Goal: Complete application form: Complete application form

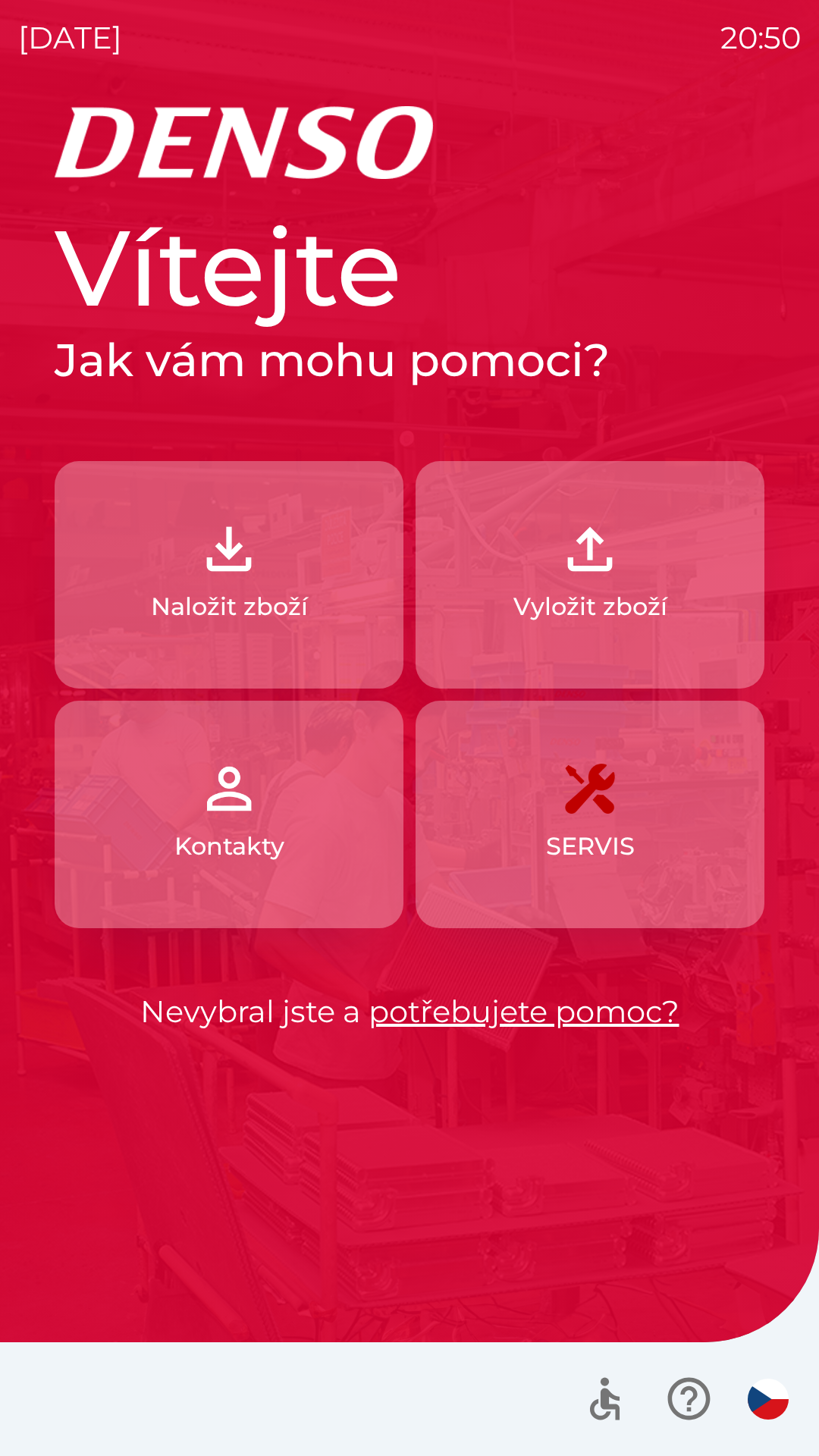
click at [237, 606] on p "Naložit zboží" at bounding box center [228, 607] width 157 height 37
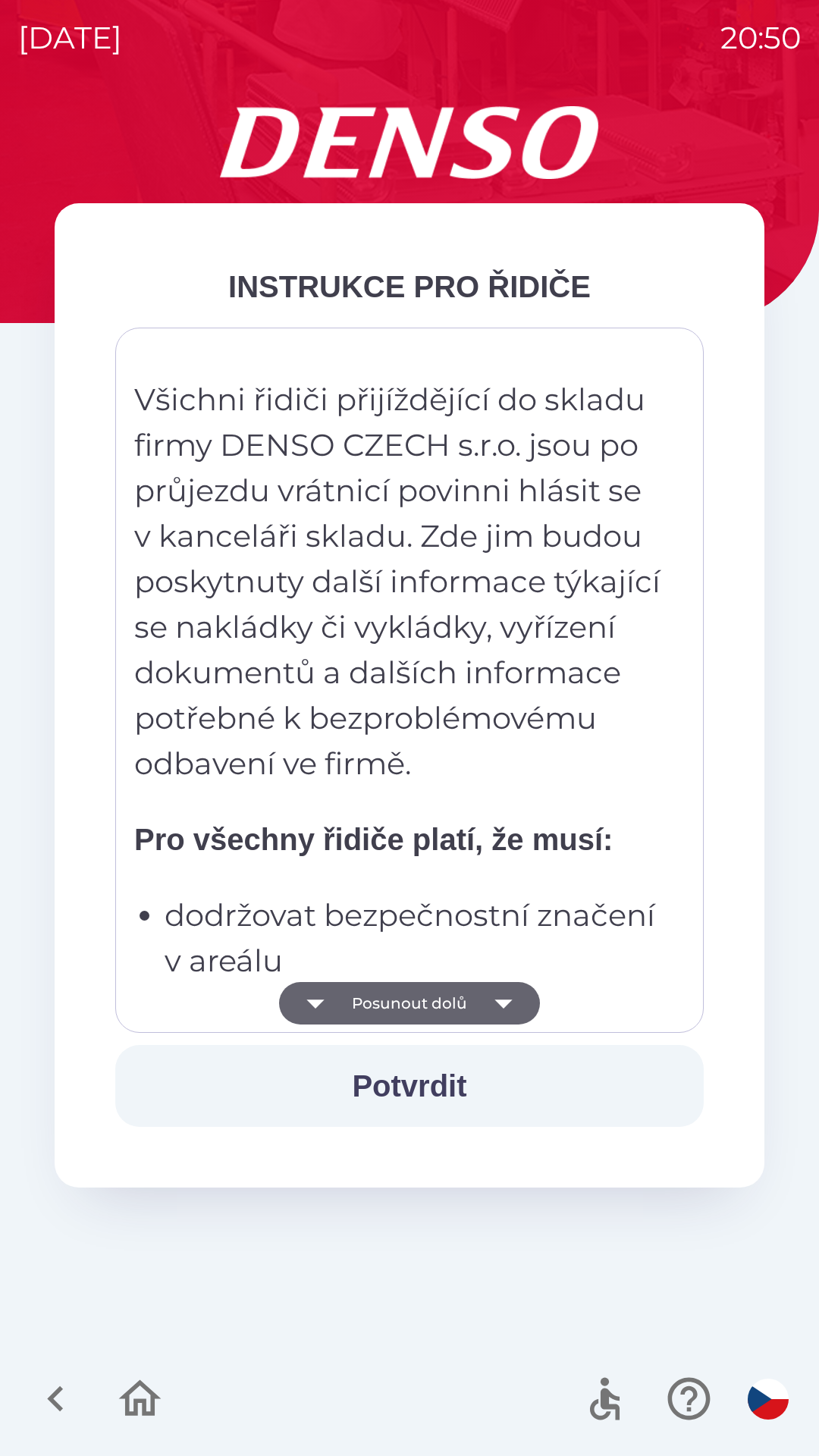
click at [230, 604] on p "Všichni řidiči přijíždějící do skladu firmy DENSO CZECH s.r.o. jsou po průjezdu…" at bounding box center [399, 582] width 530 height 409
click at [455, 998] on button "Posunout dolů" at bounding box center [409, 1003] width 261 height 42
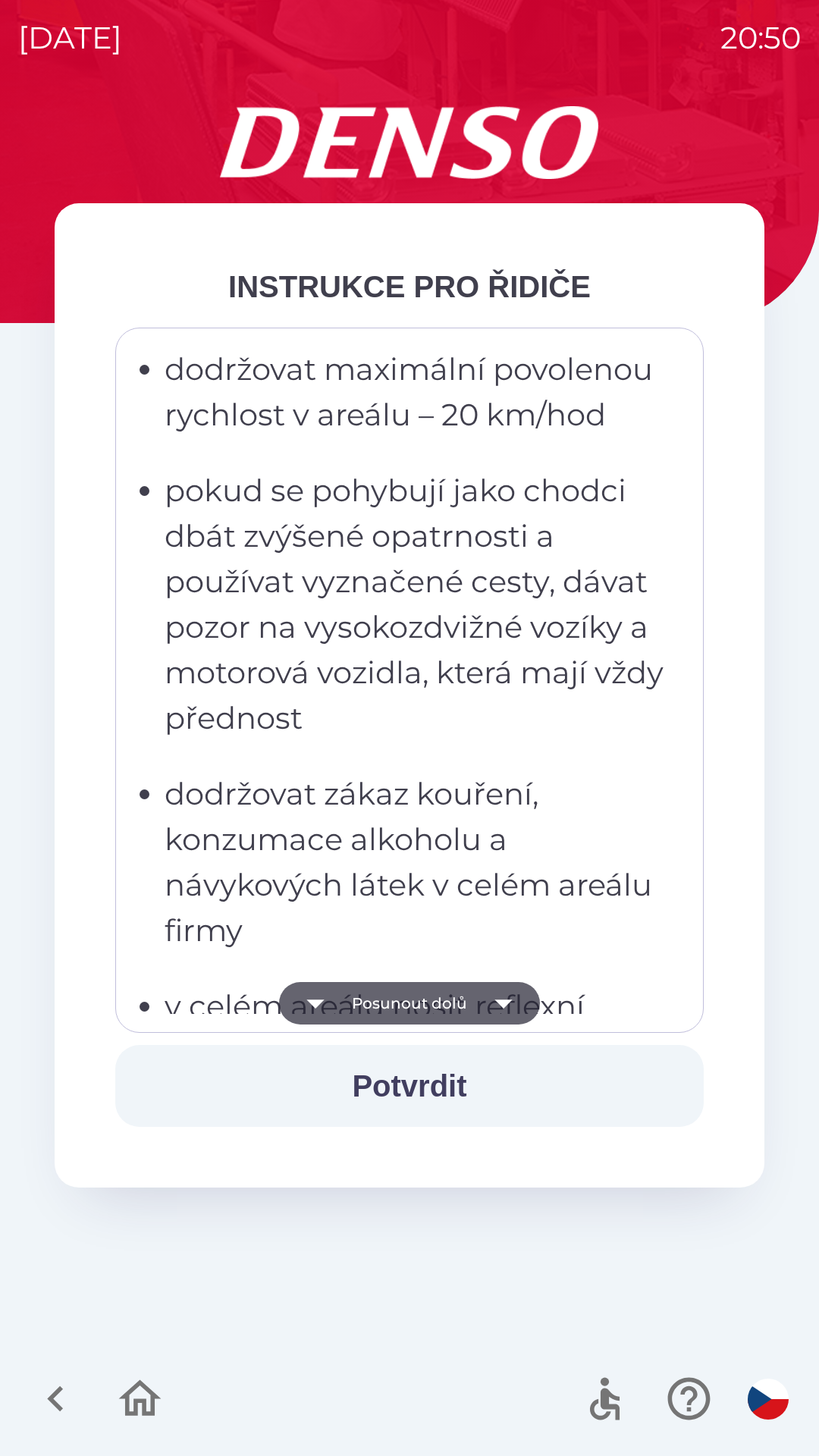
click at [457, 1006] on button "Posunout dolů" at bounding box center [409, 1003] width 261 height 42
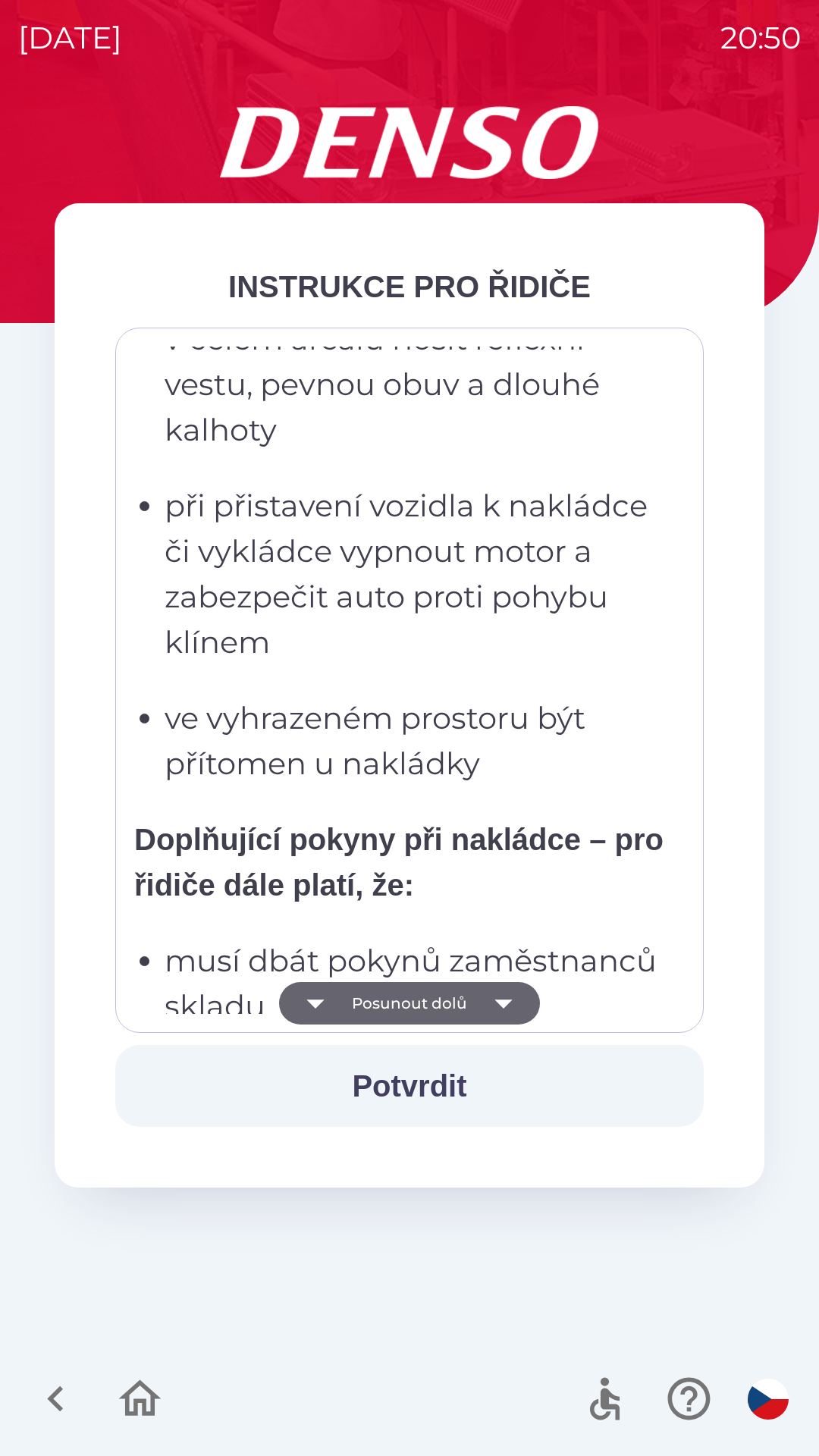
click at [449, 1022] on button "Posunout dolů" at bounding box center [409, 1003] width 261 height 42
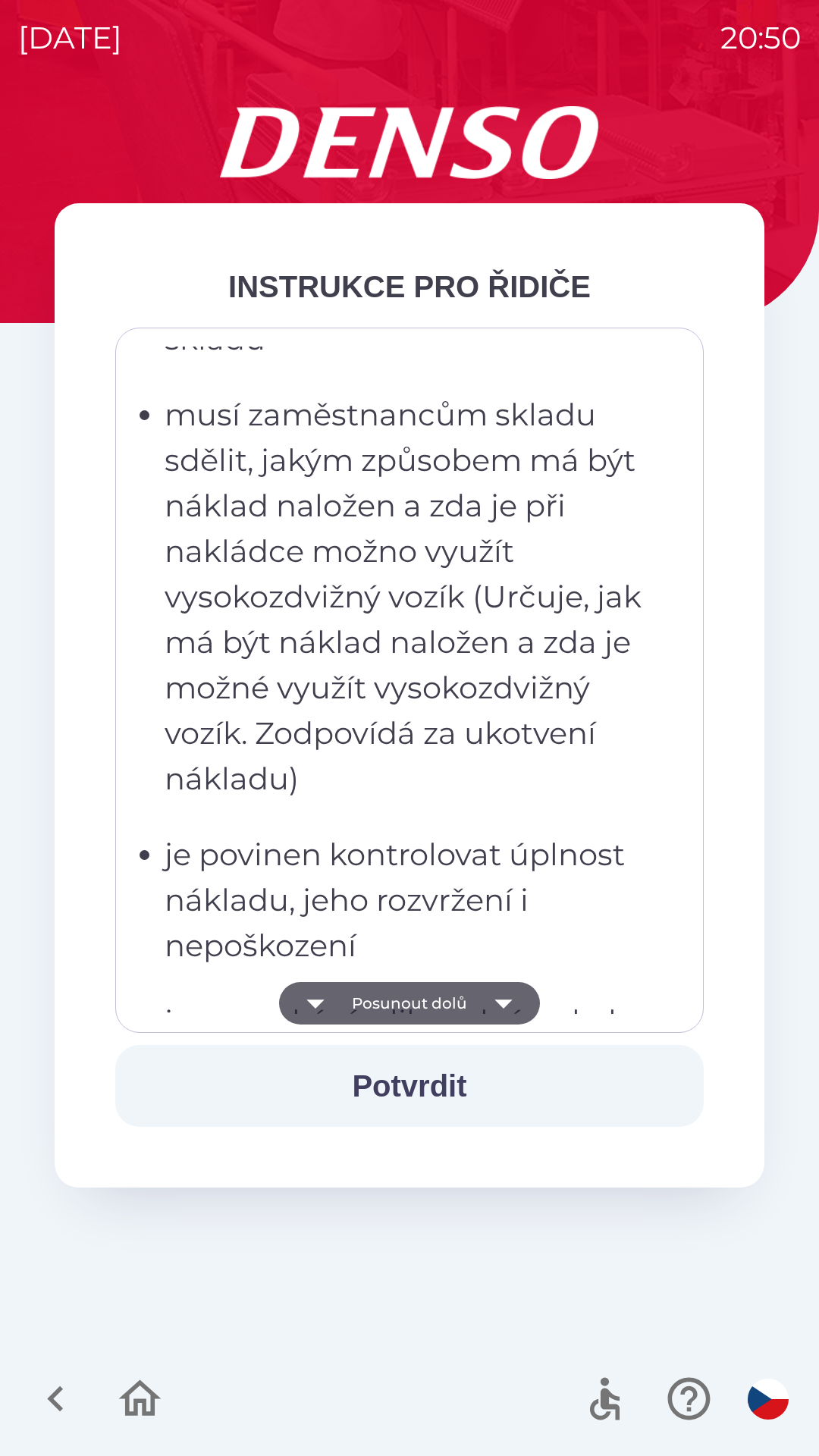
click at [444, 1008] on button "Posunout dolů" at bounding box center [409, 1003] width 261 height 42
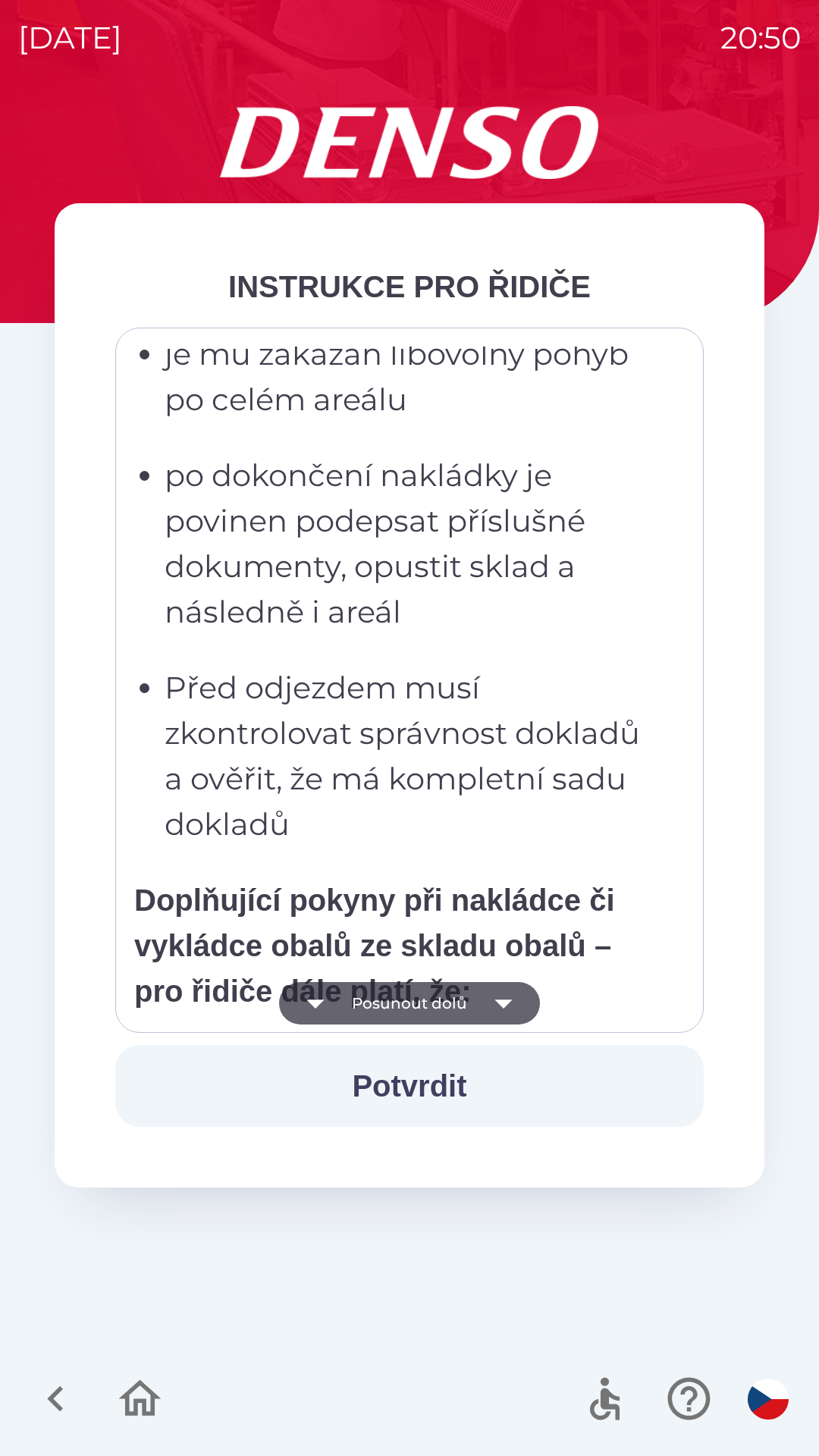
click at [454, 997] on button "Posunout dolů" at bounding box center [409, 1003] width 261 height 42
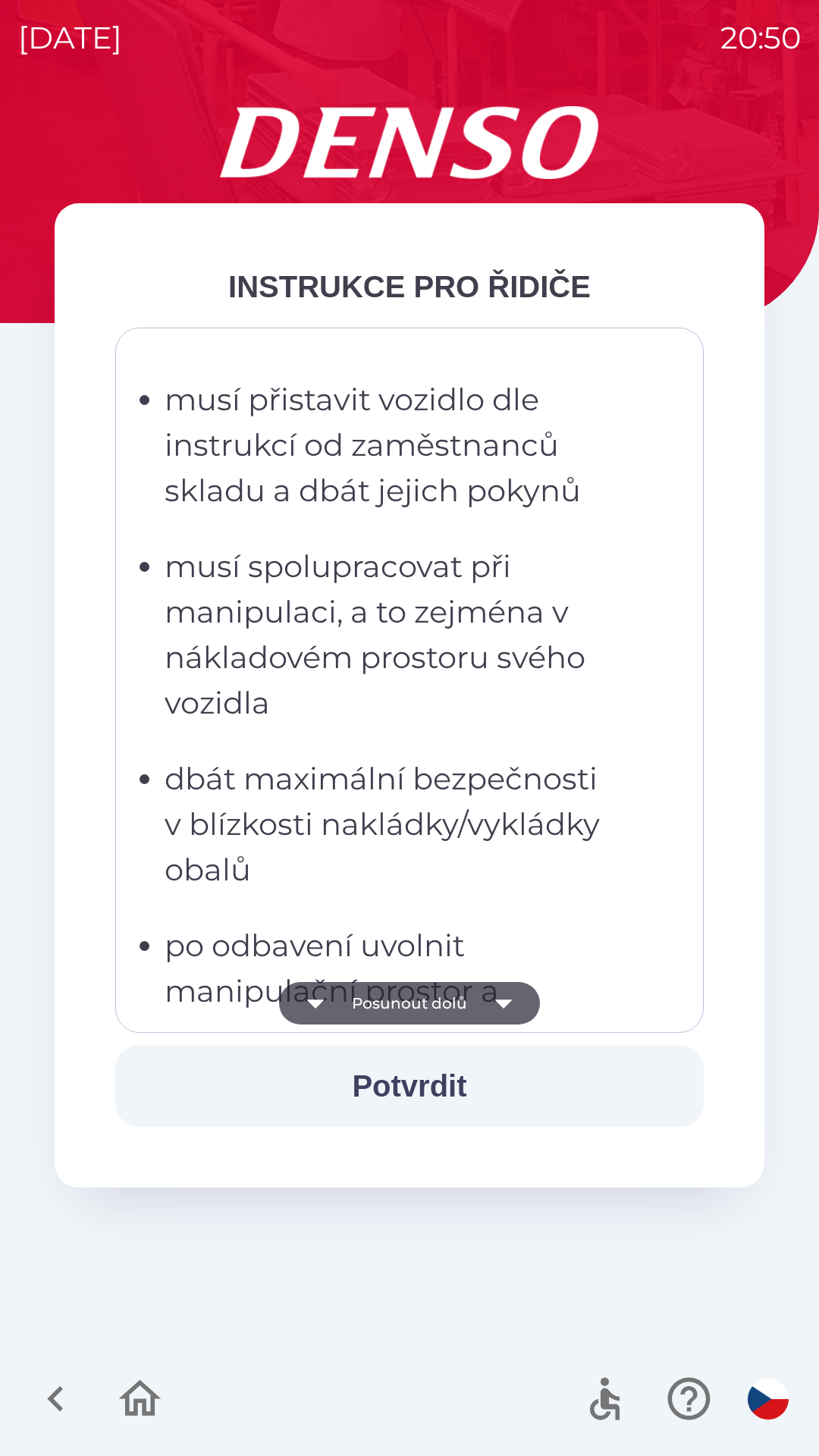
click at [449, 999] on button "Posunout dolů" at bounding box center [409, 1003] width 261 height 42
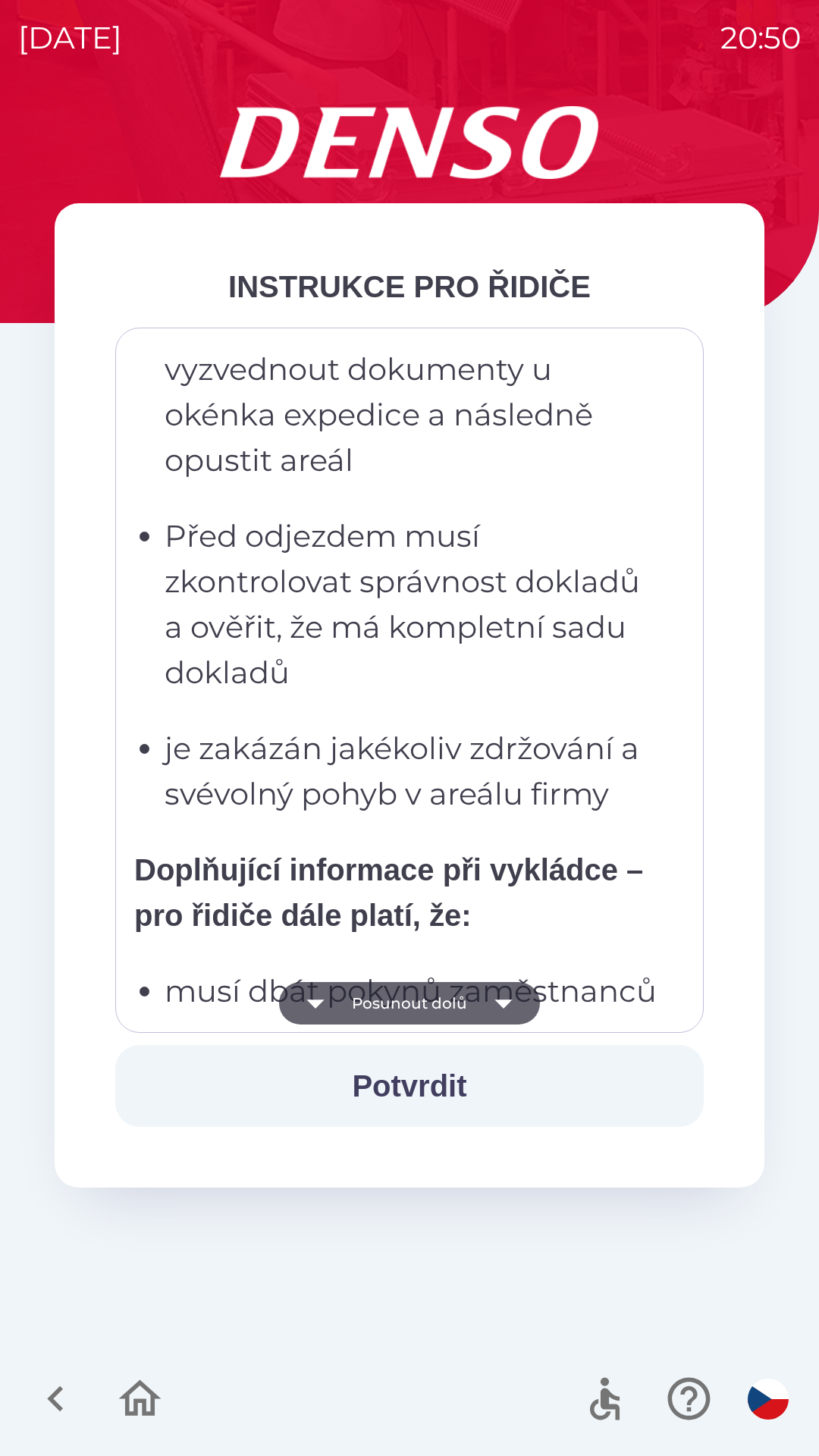
click at [456, 993] on button "Posunout dolů" at bounding box center [409, 1003] width 261 height 42
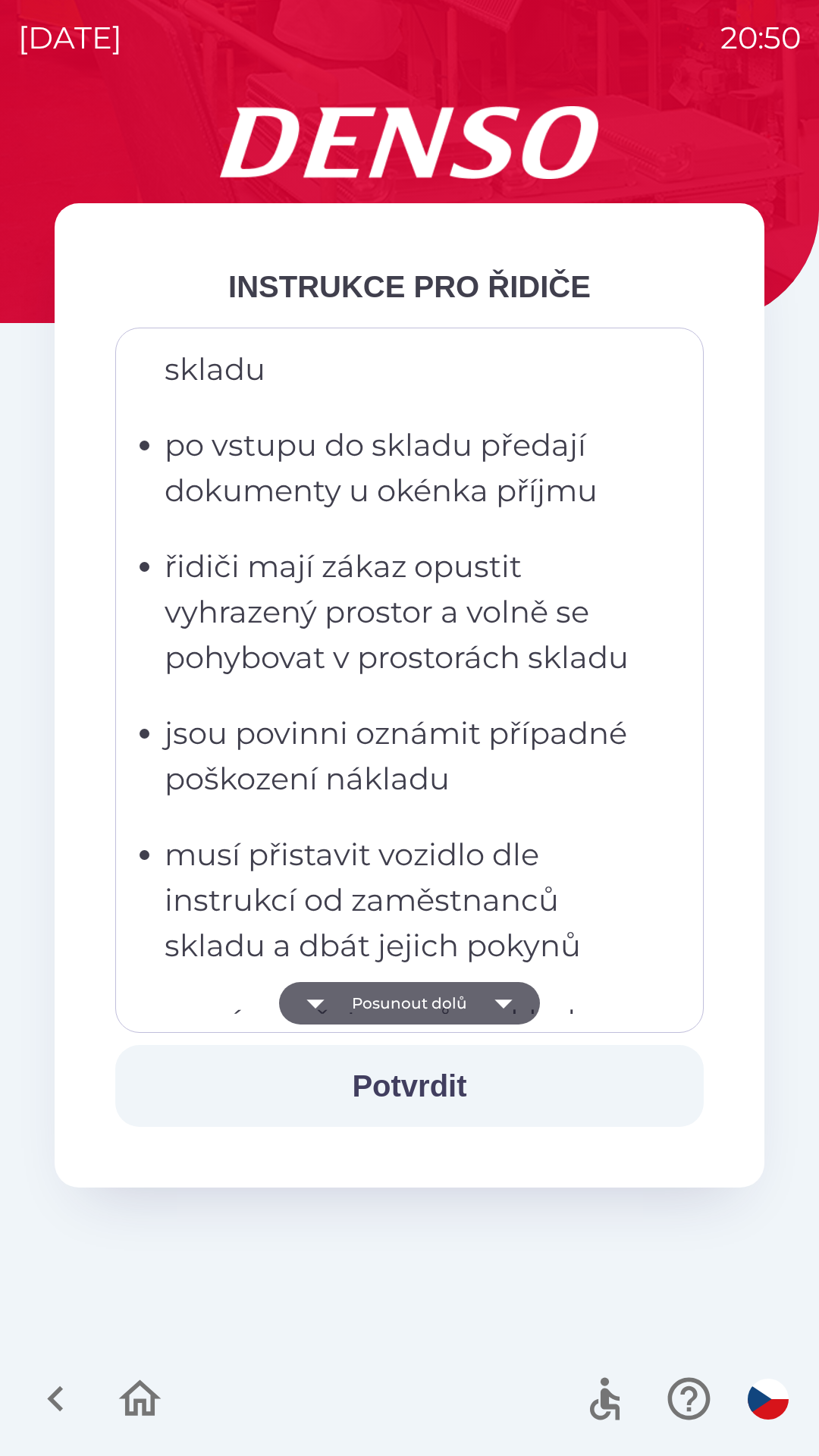
click at [465, 1004] on button "Posunout dolů" at bounding box center [409, 1003] width 261 height 42
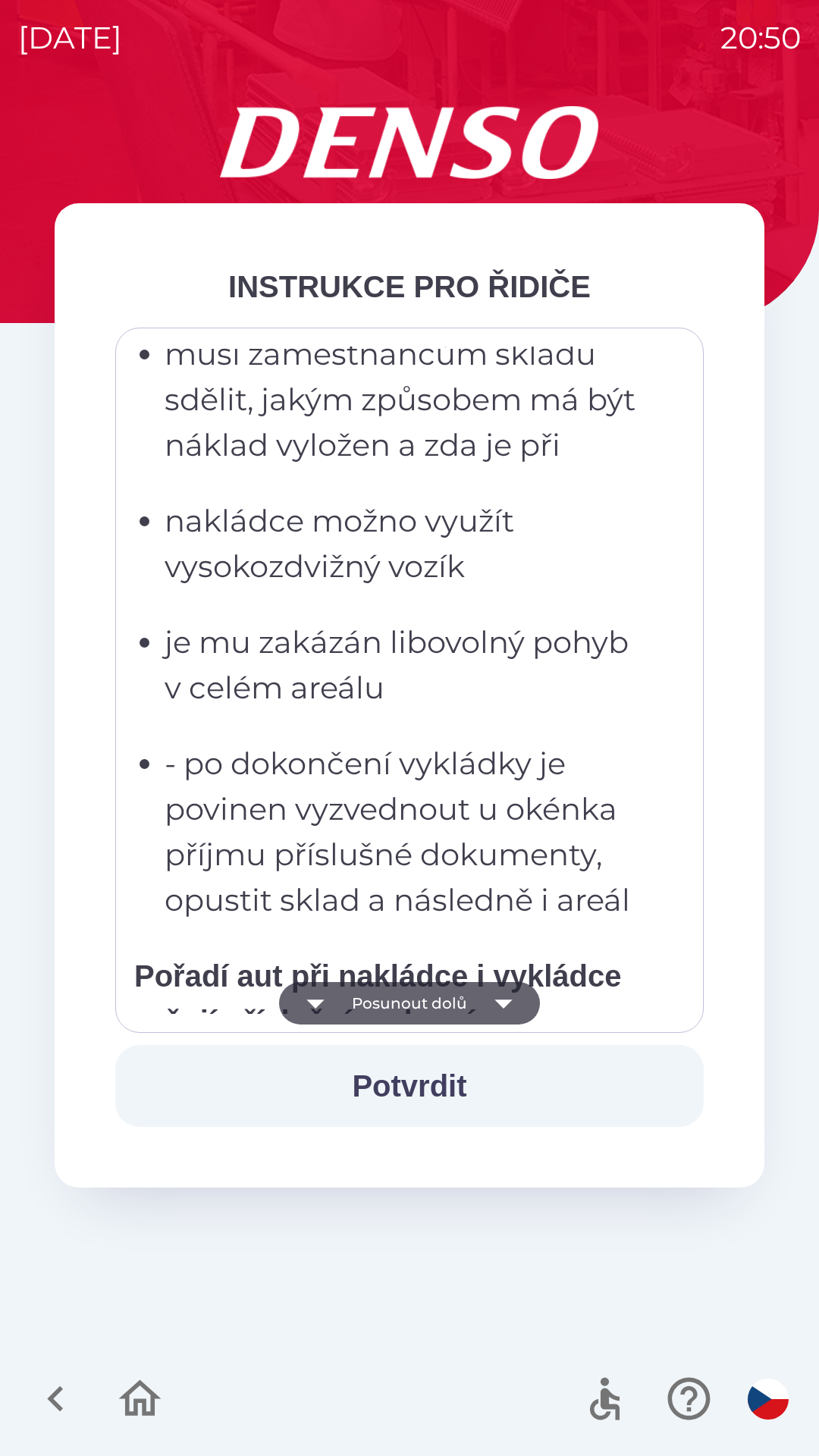
click at [445, 1000] on button "Posunout dolů" at bounding box center [409, 1003] width 261 height 42
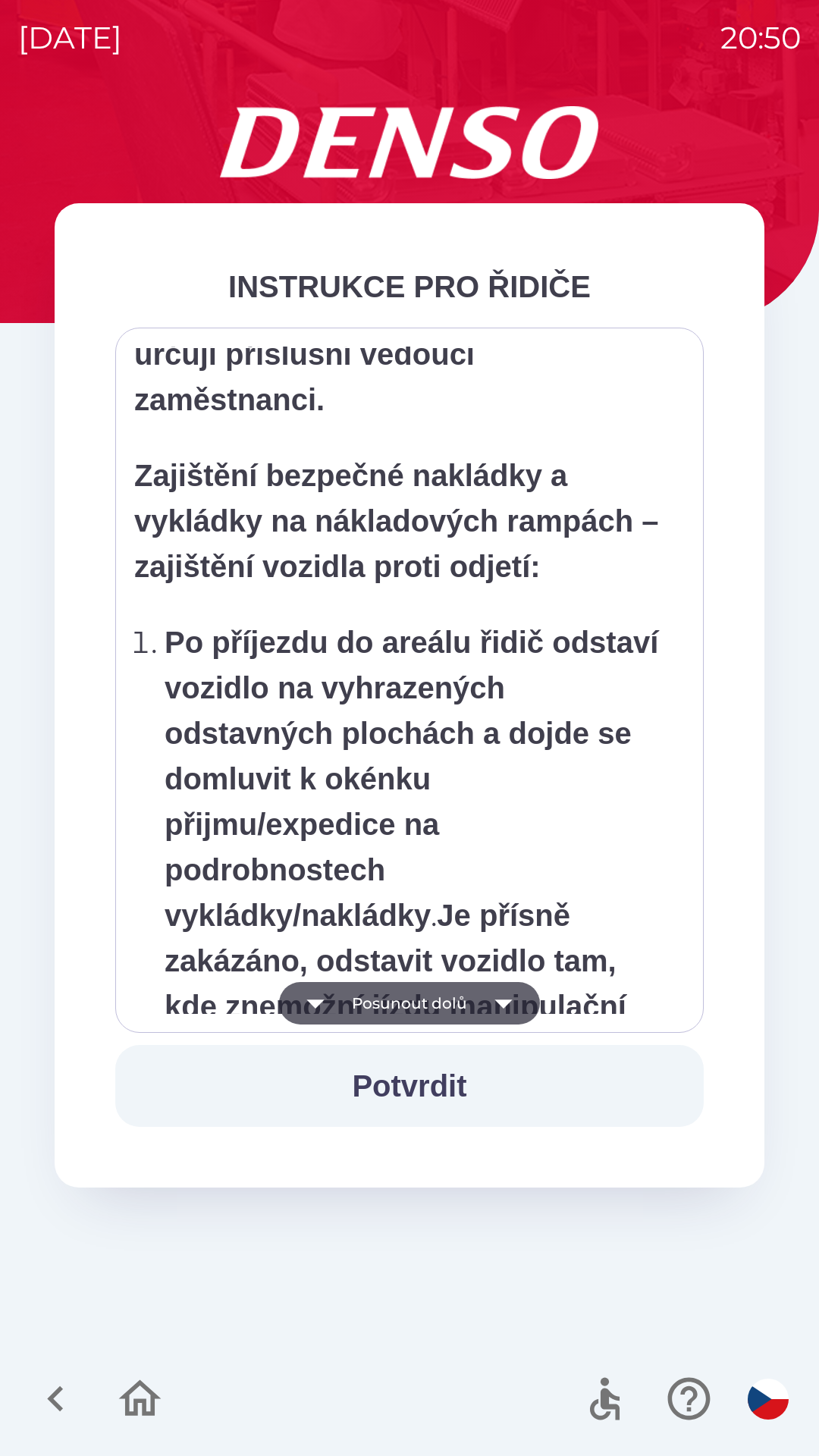
click at [436, 993] on button "Posunout dolů" at bounding box center [409, 1003] width 261 height 42
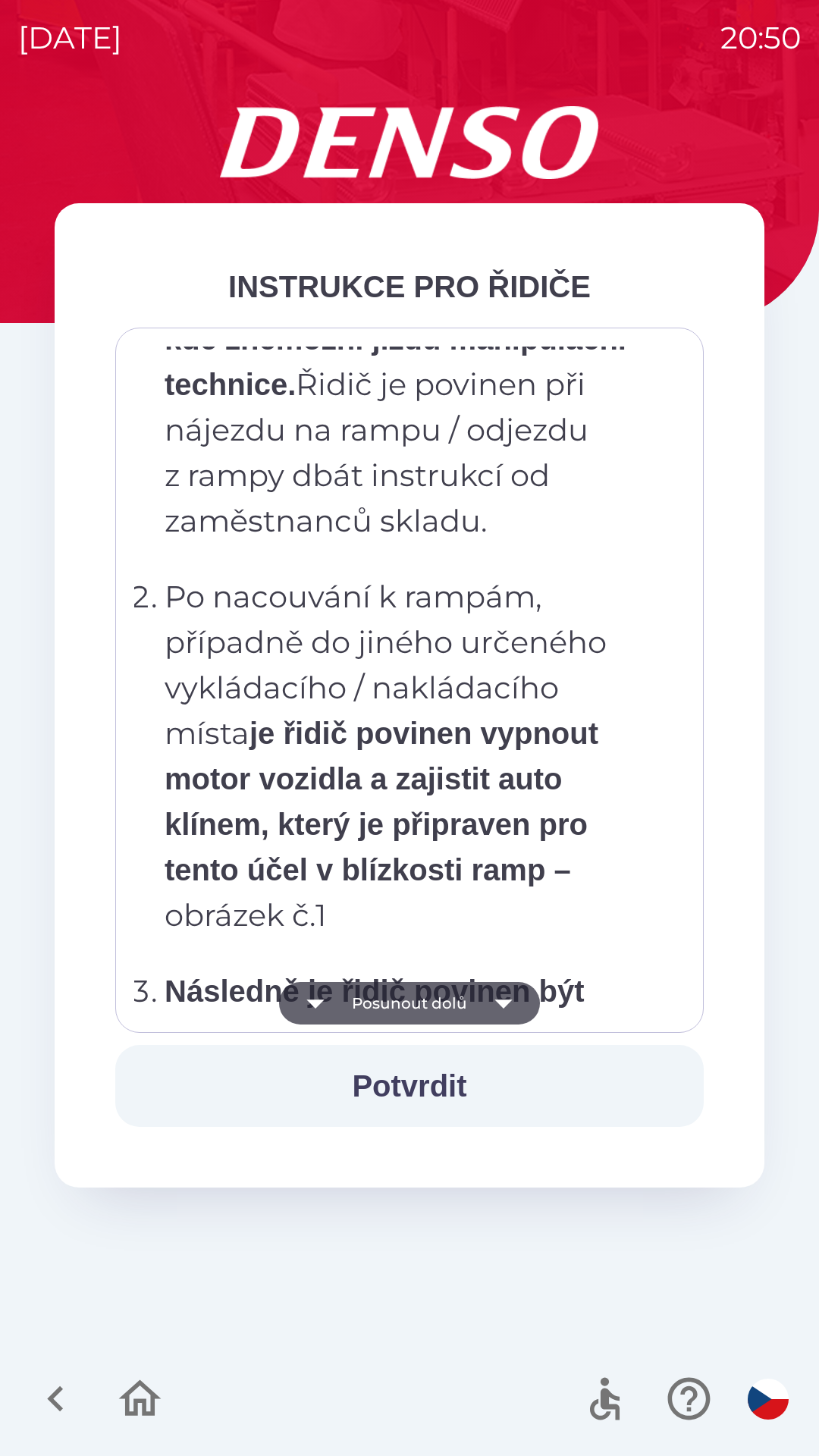
click at [441, 983] on button "Posunout dolů" at bounding box center [409, 1003] width 261 height 42
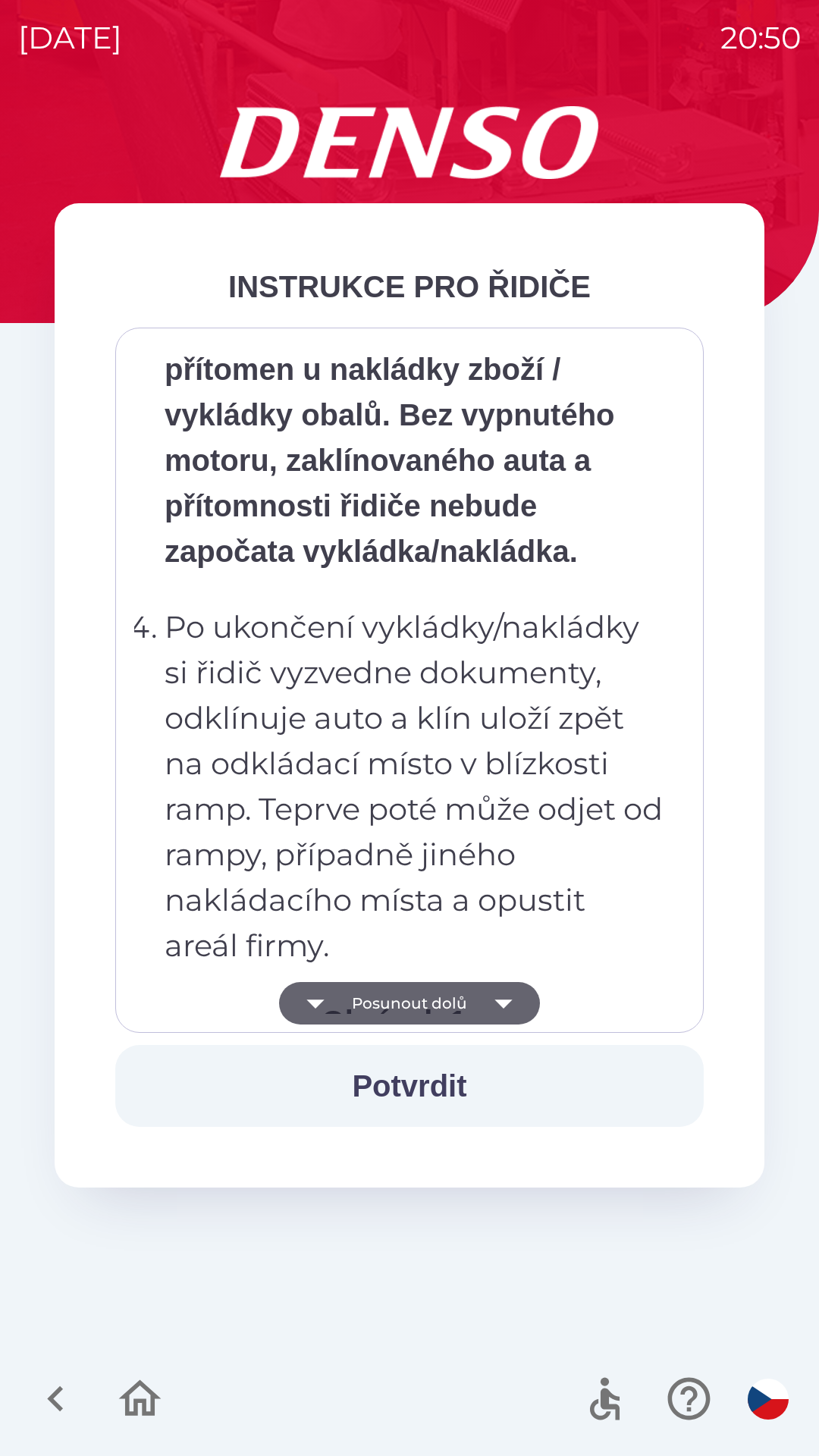
click at [431, 986] on button "Posunout dolů" at bounding box center [409, 1003] width 261 height 42
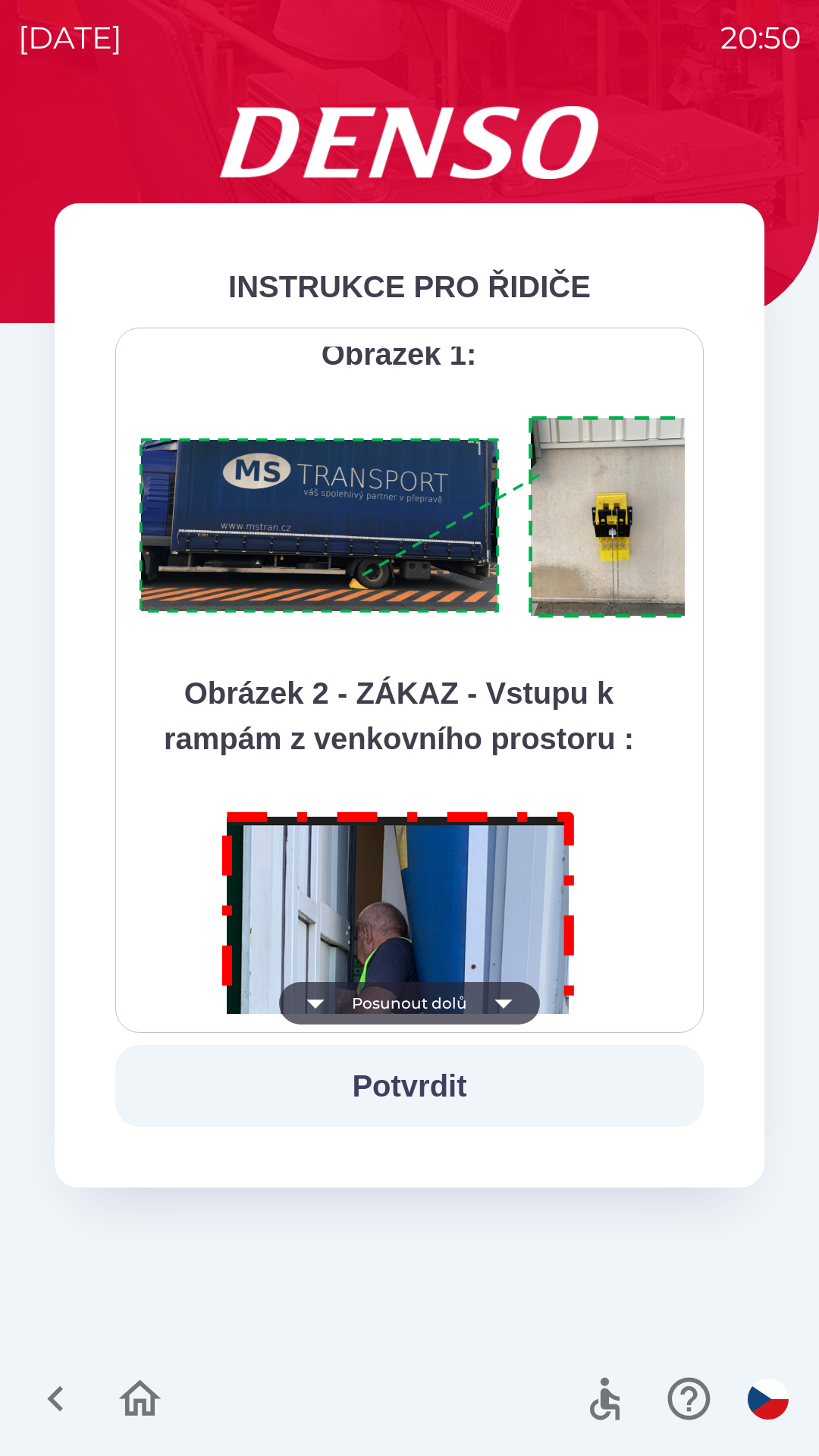
click at [444, 1018] on button "Posunout dolů" at bounding box center [409, 1003] width 261 height 42
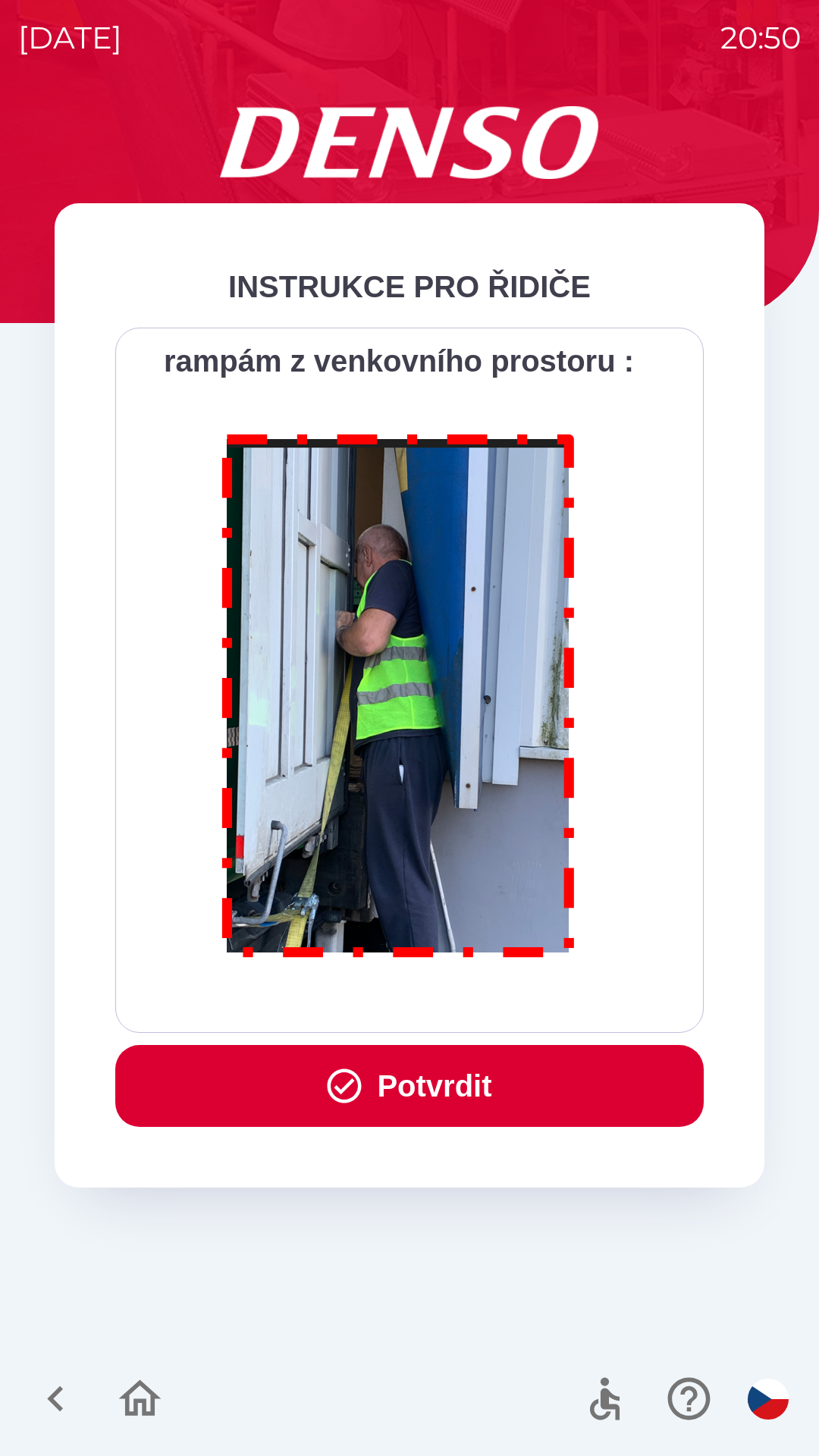
click at [439, 995] on div "Všichni řidiči přijíždějící do skladu firmy DENSO CZECH s.r.o. jsou po průjezdu…" at bounding box center [410, 680] width 550 height 668
click at [459, 989] on div "Všichni řidiči přijíždějící do skladu firmy DENSO CZECH s.r.o. jsou po průjezdu…" at bounding box center [410, 680] width 550 height 668
click at [470, 1001] on div "Všichni řidiči přijíždějící do skladu firmy DENSO CZECH s.r.o. jsou po průjezdu…" at bounding box center [410, 680] width 550 height 668
click at [462, 1047] on button "Potvrdit" at bounding box center [410, 1085] width 589 height 82
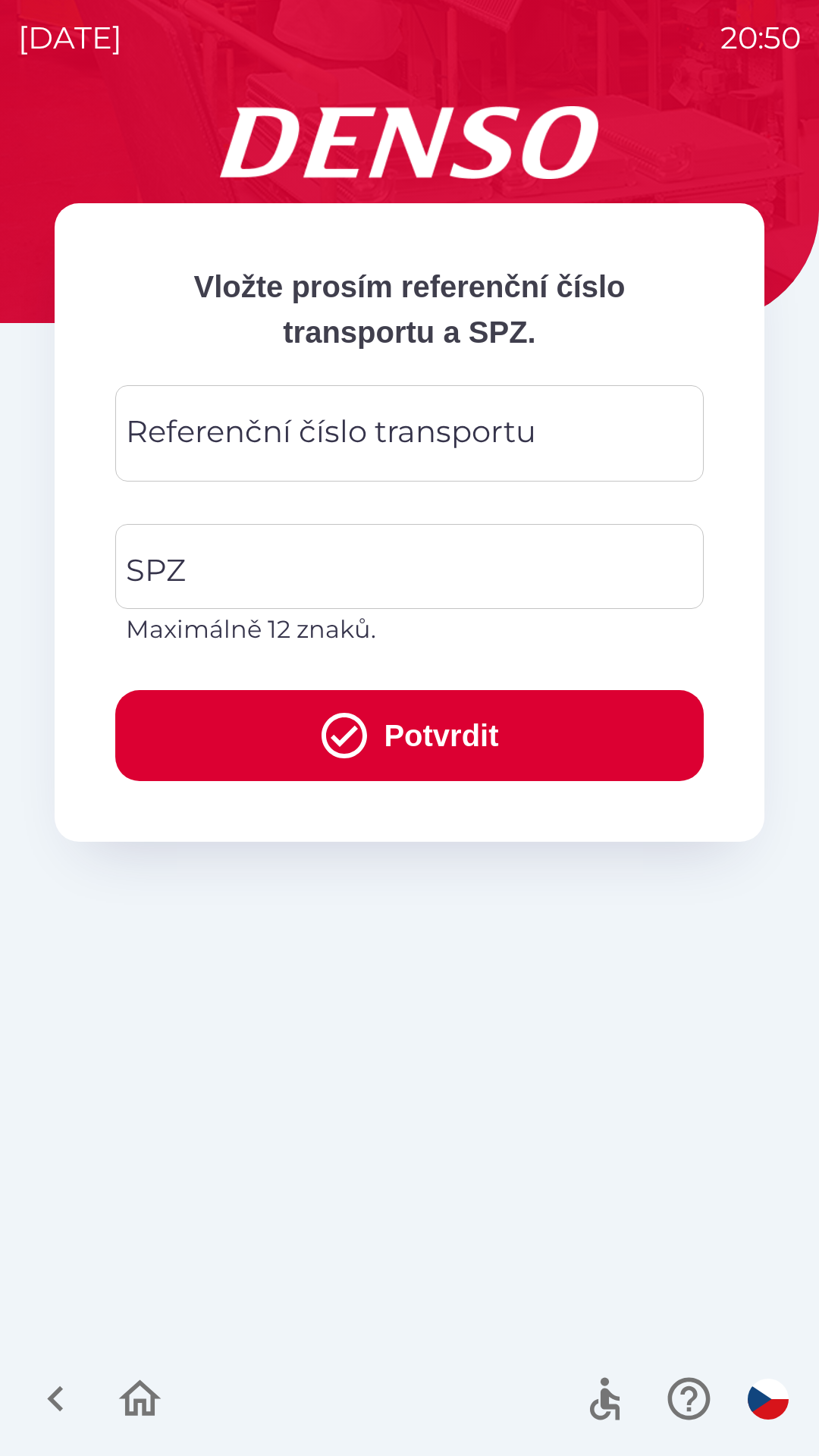
click at [441, 976] on div "Vložte prosím referenční číslo transportu a SPZ. Referenční číslo transportu Re…" at bounding box center [409, 780] width 782 height 1349
click at [430, 972] on div "Vložte prosím referenční číslo transportu a SPZ. Referenční číslo transportu Re…" at bounding box center [409, 780] width 782 height 1349
click at [388, 831] on div "Vložte prosím referenční číslo transportu a SPZ. Referenční číslo transportu Re…" at bounding box center [410, 522] width 710 height 638
click at [346, 745] on icon "submit" at bounding box center [344, 735] width 55 height 55
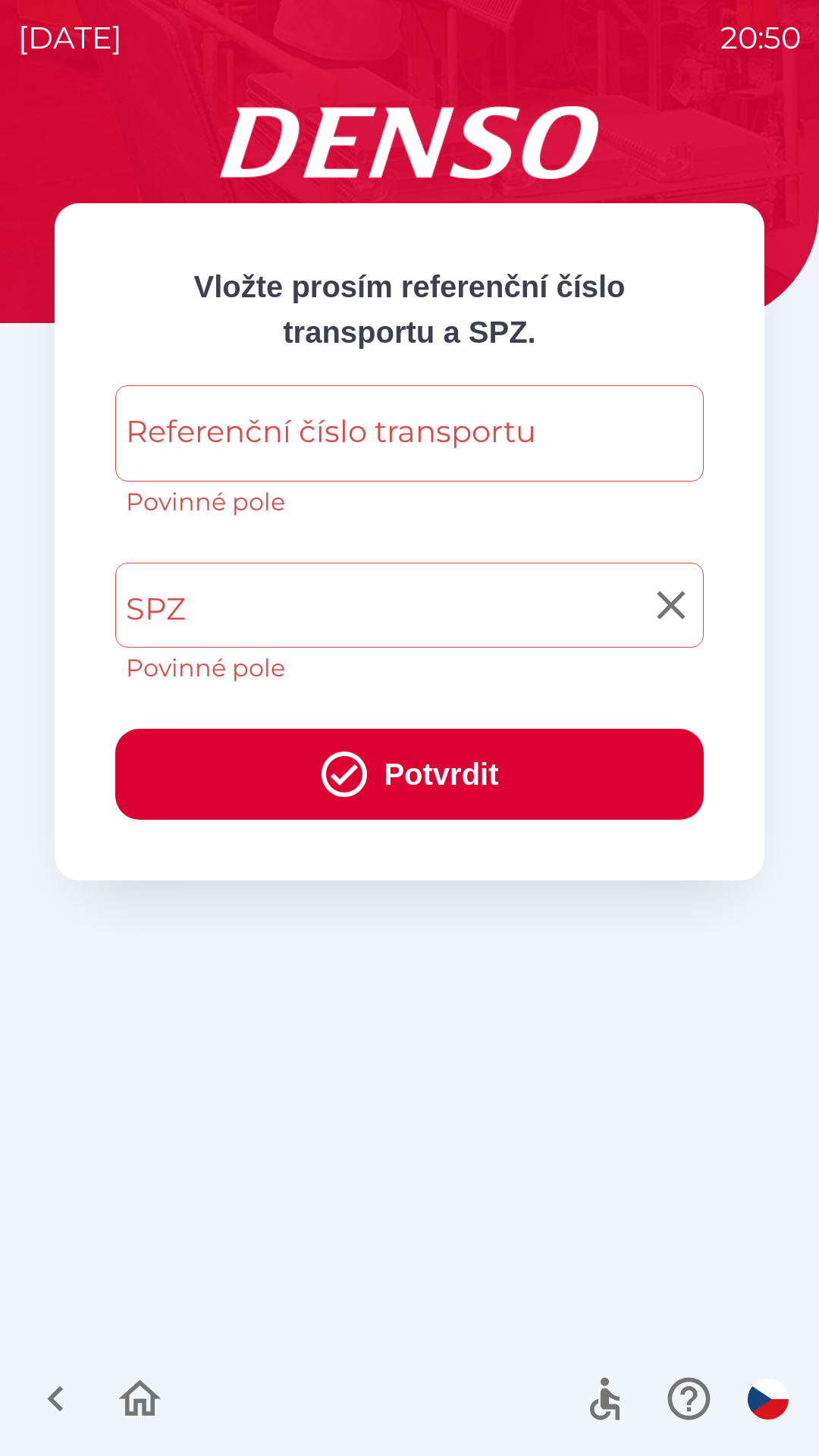
click at [332, 672] on p "Povinné pole" at bounding box center [409, 668] width 567 height 37
click at [362, 662] on p "Povinné pole" at bounding box center [409, 668] width 567 height 37
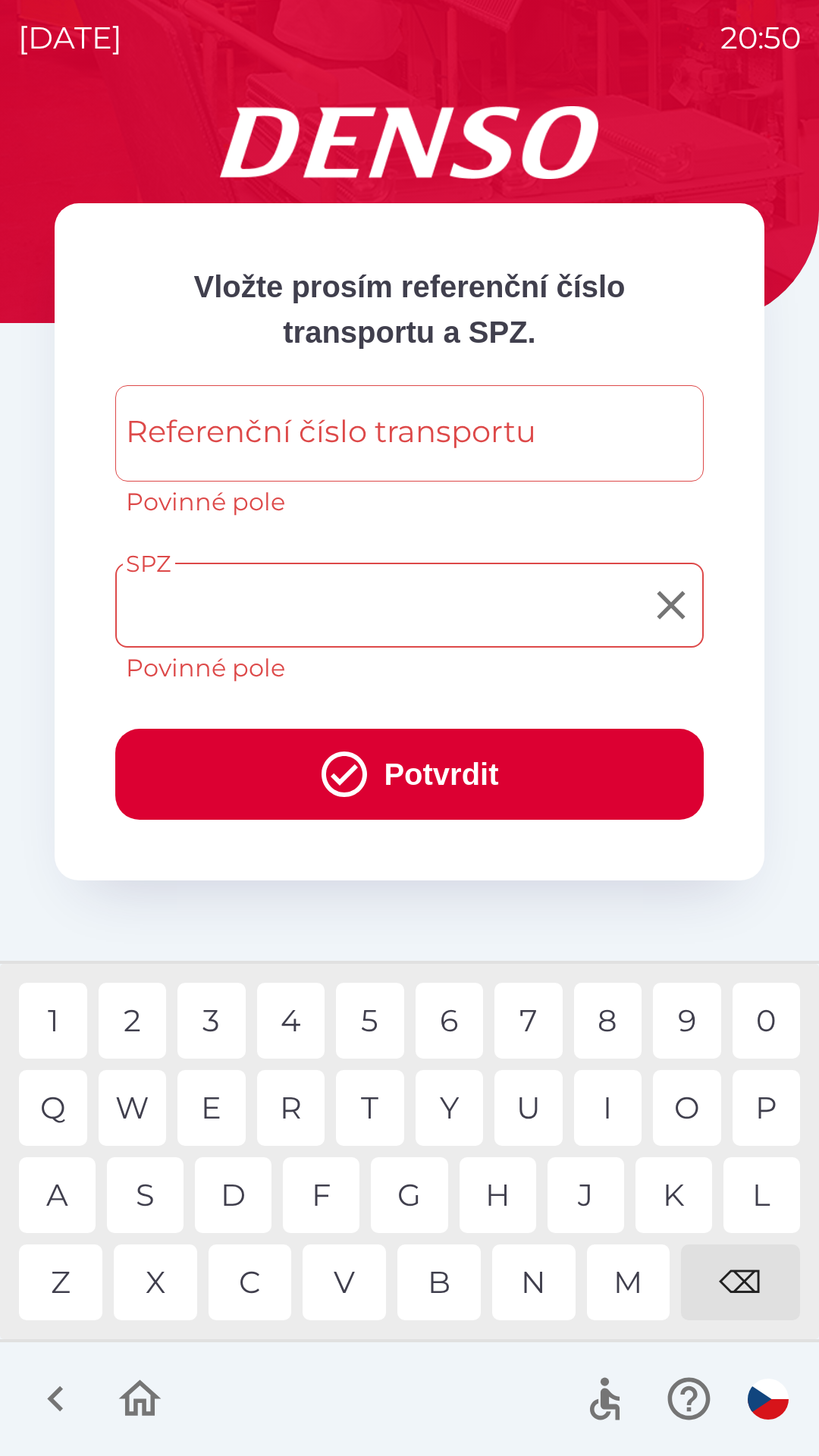
click at [374, 760] on button "Potvrdit" at bounding box center [410, 774] width 589 height 91
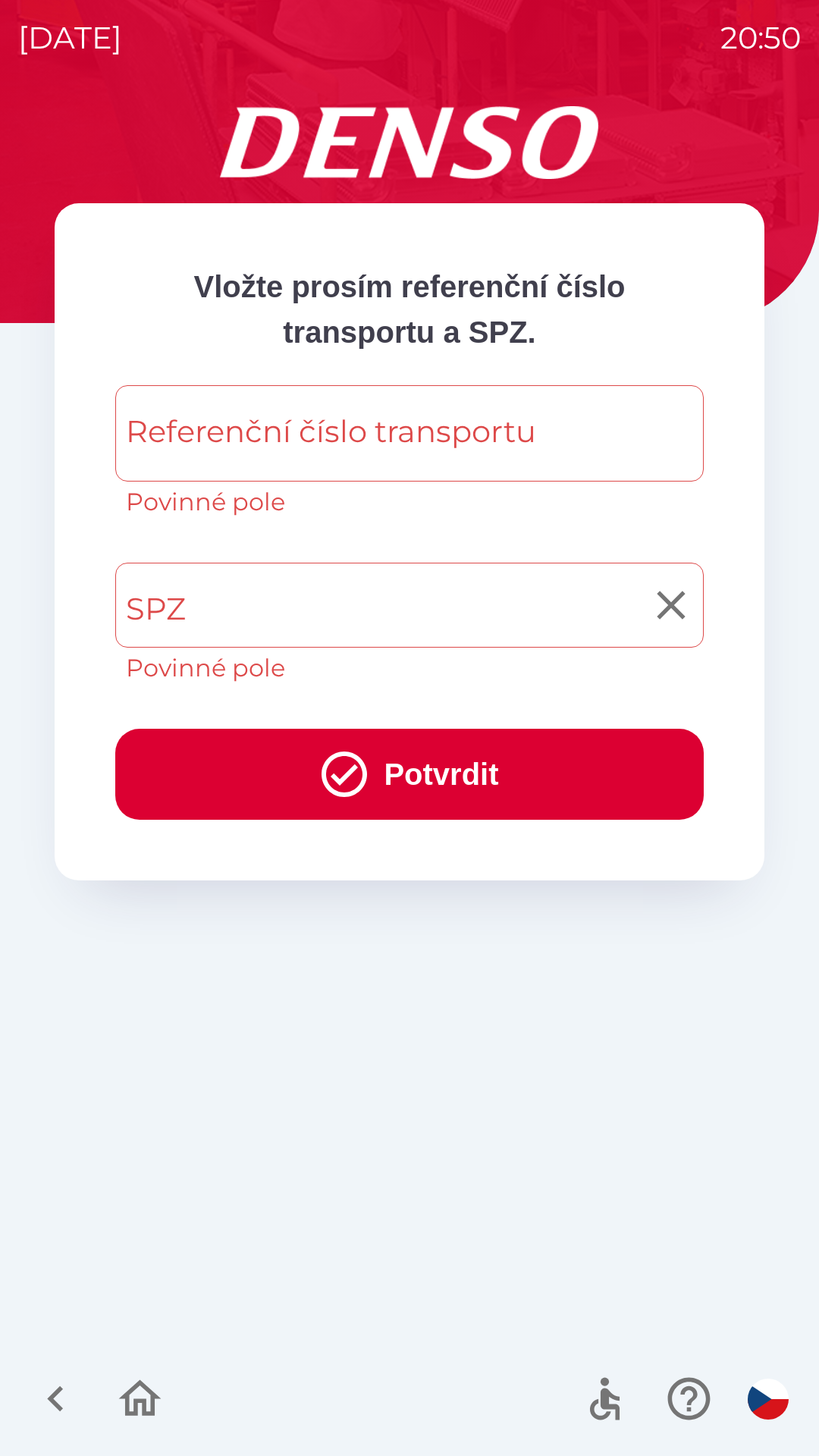
click at [323, 662] on p "Povinné pole" at bounding box center [409, 668] width 567 height 37
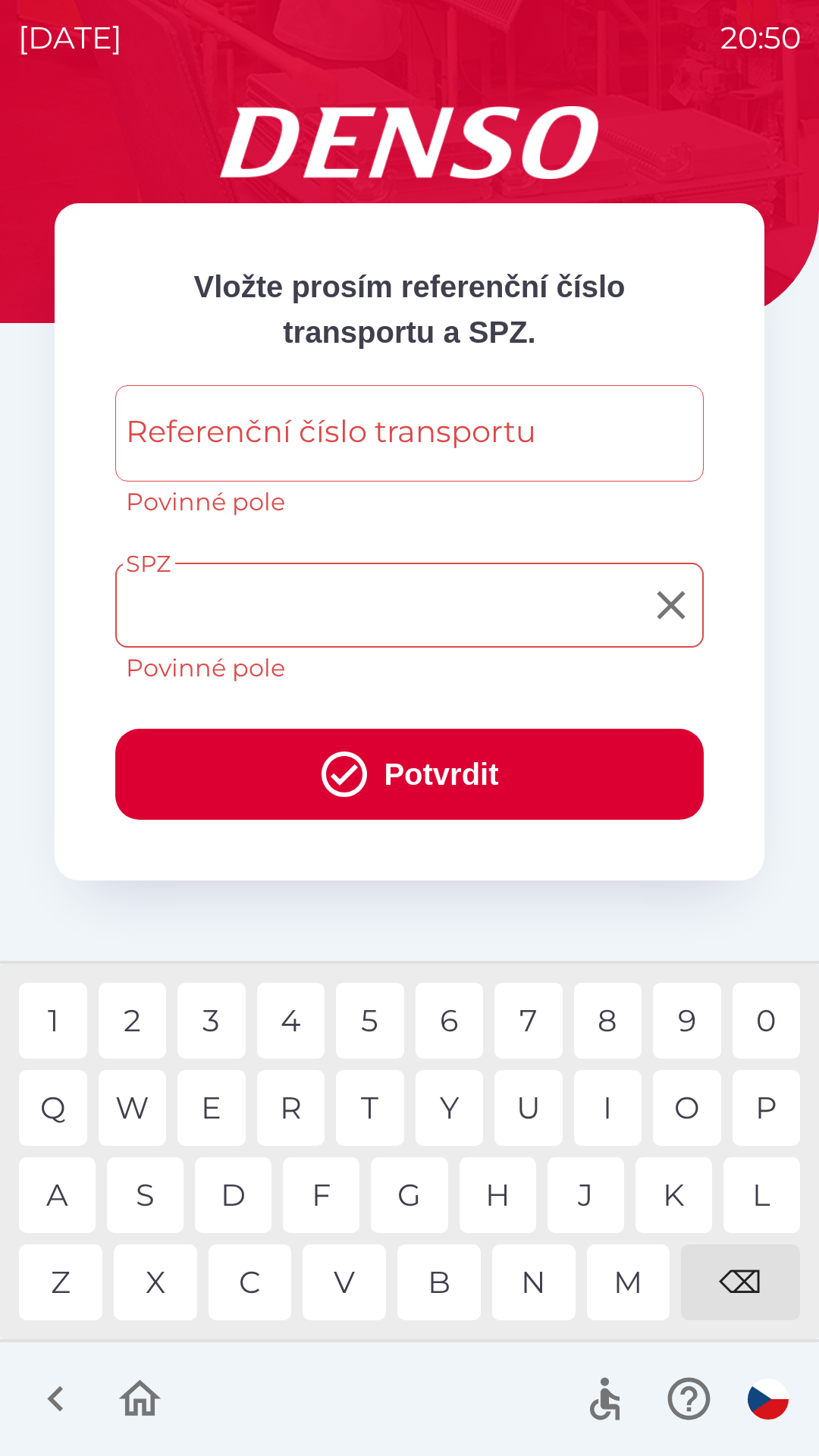
click at [325, 479] on div "Referenční číslo transportu" at bounding box center [410, 433] width 589 height 96
click at [328, 396] on div "Referenční číslo transportu Referenční číslo transportu Povinné pole" at bounding box center [410, 452] width 589 height 135
click at [337, 618] on input "SPZ" at bounding box center [398, 605] width 552 height 72
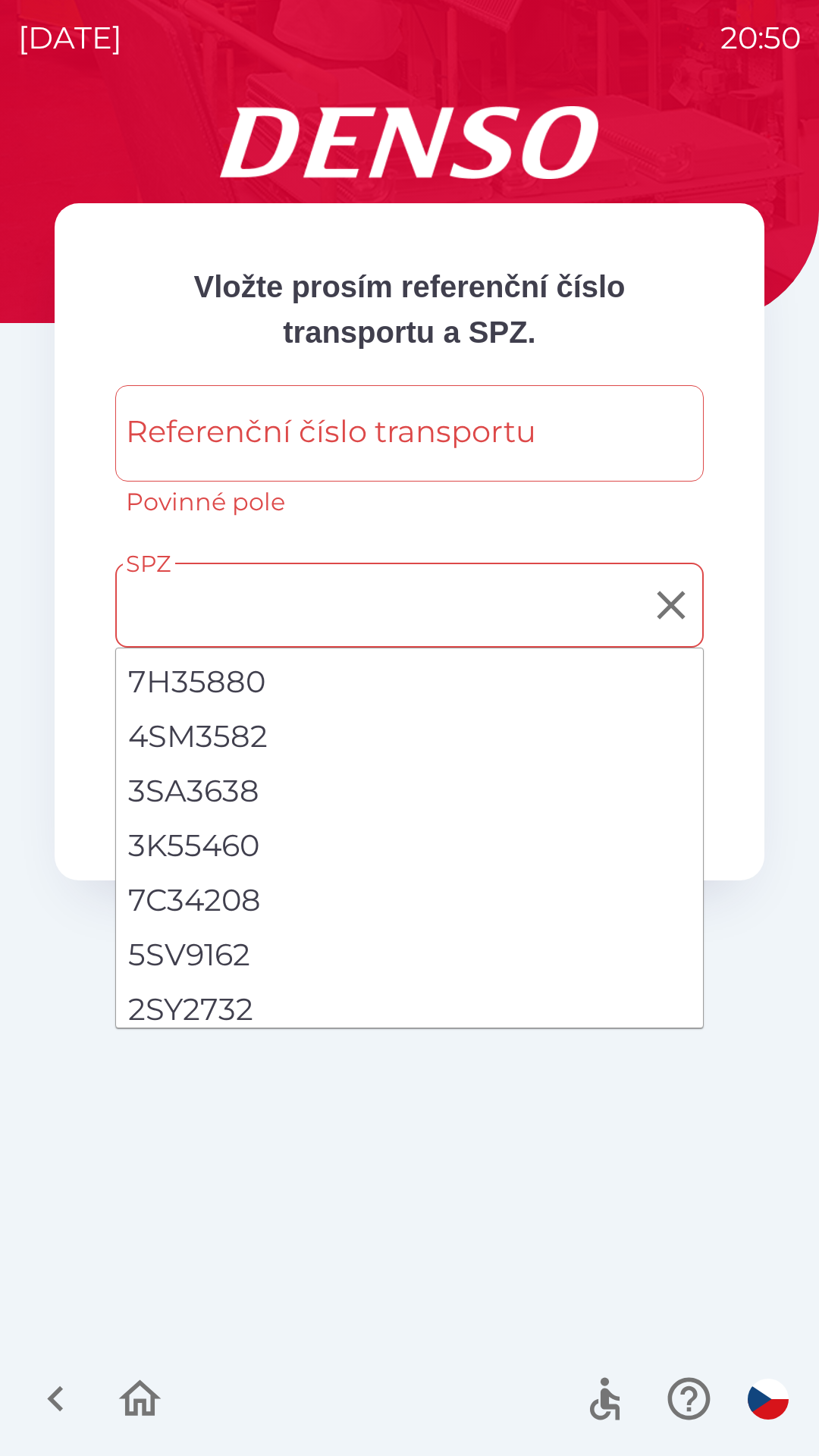
click at [366, 762] on li "4SM3582" at bounding box center [409, 736] width 587 height 55
type input "*******"
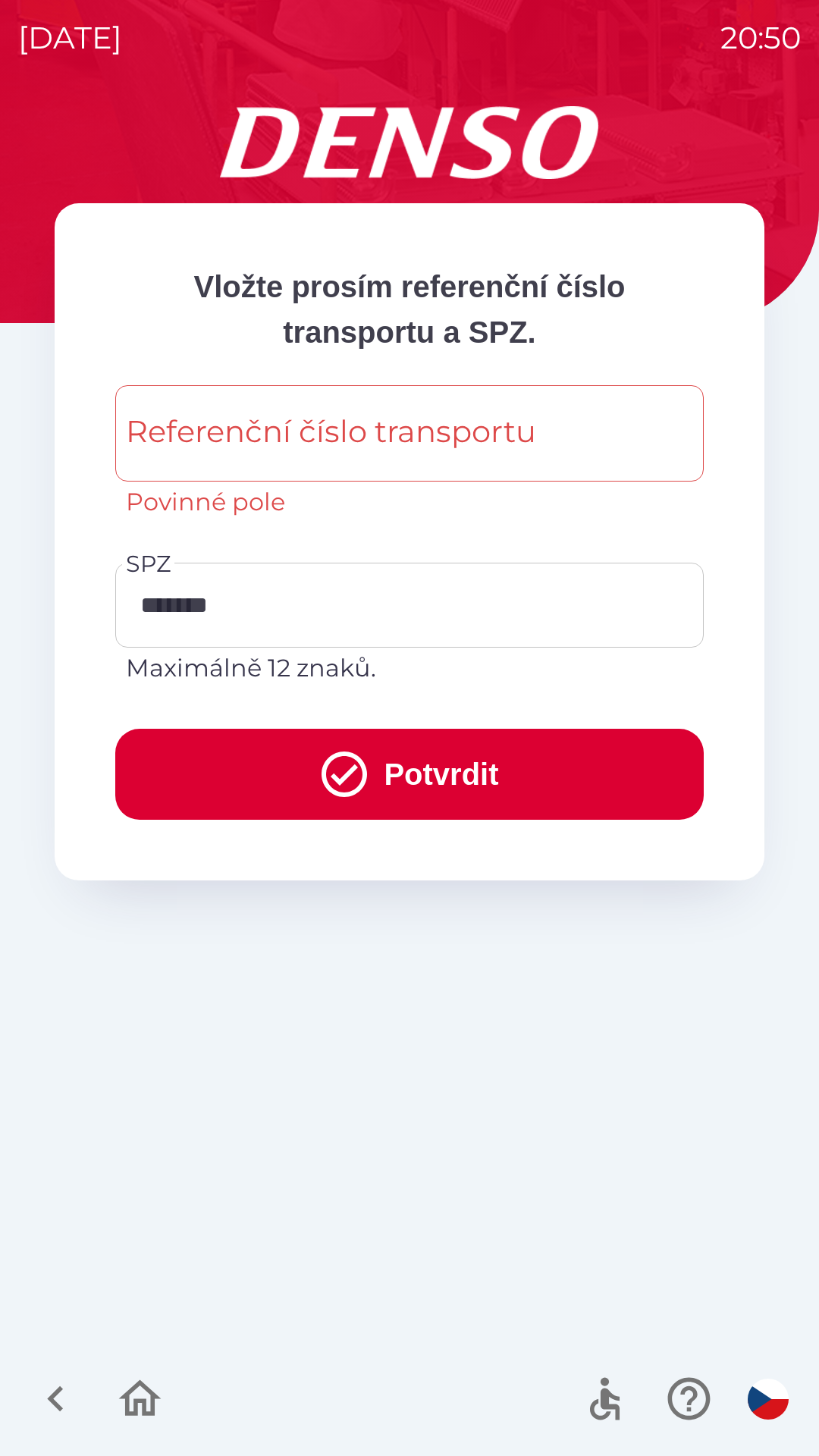
click at [323, 417] on div "Referenční číslo transportu Referenční číslo transportu Povinné pole" at bounding box center [410, 452] width 589 height 135
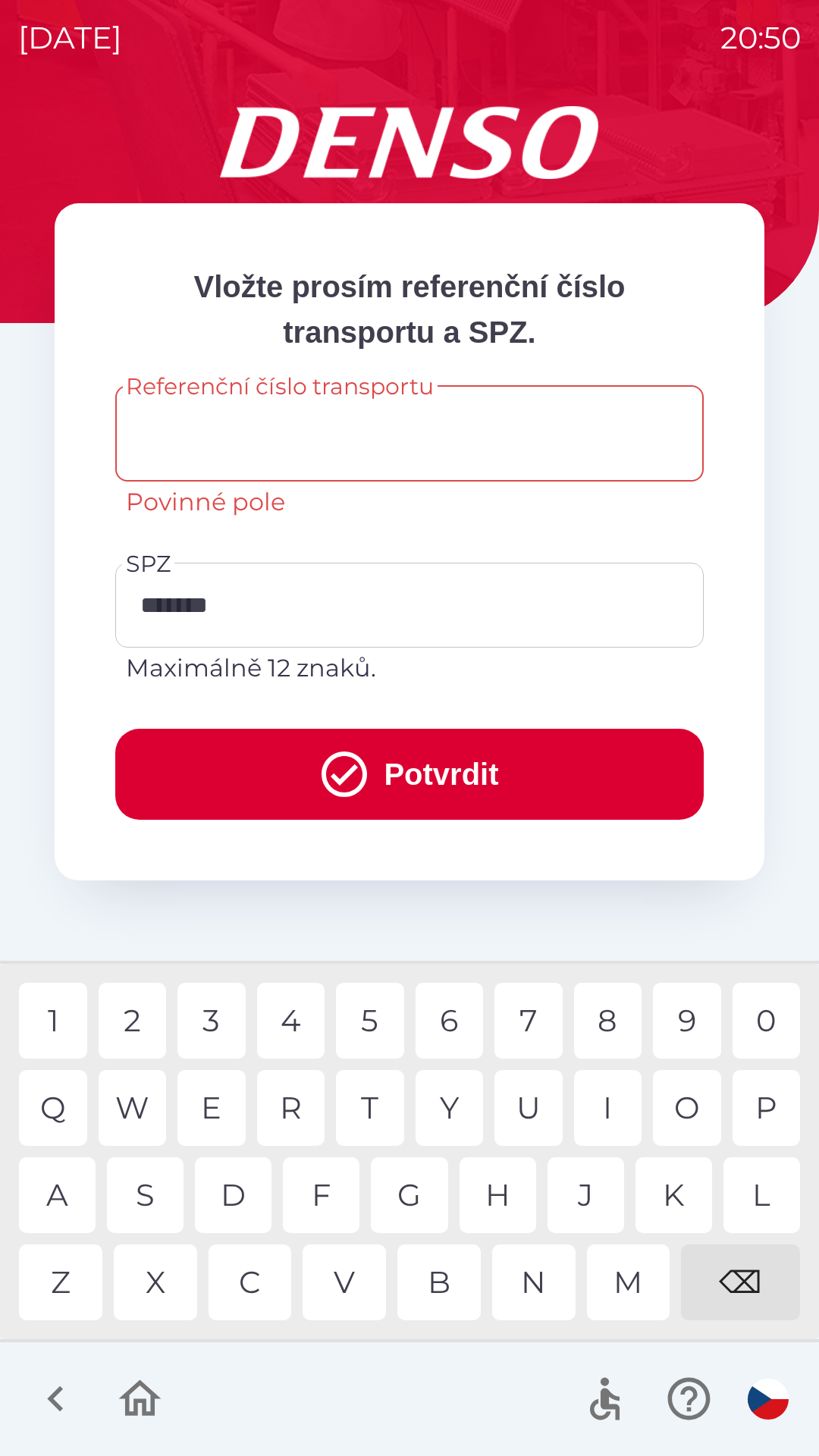
click at [318, 480] on div "Referenční číslo transportu" at bounding box center [410, 433] width 589 height 96
click at [320, 532] on div "Referenční číslo transportu Referenční číslo transportu Povinné pole 1 2 3 4 5 …" at bounding box center [410, 461] width 589 height 153
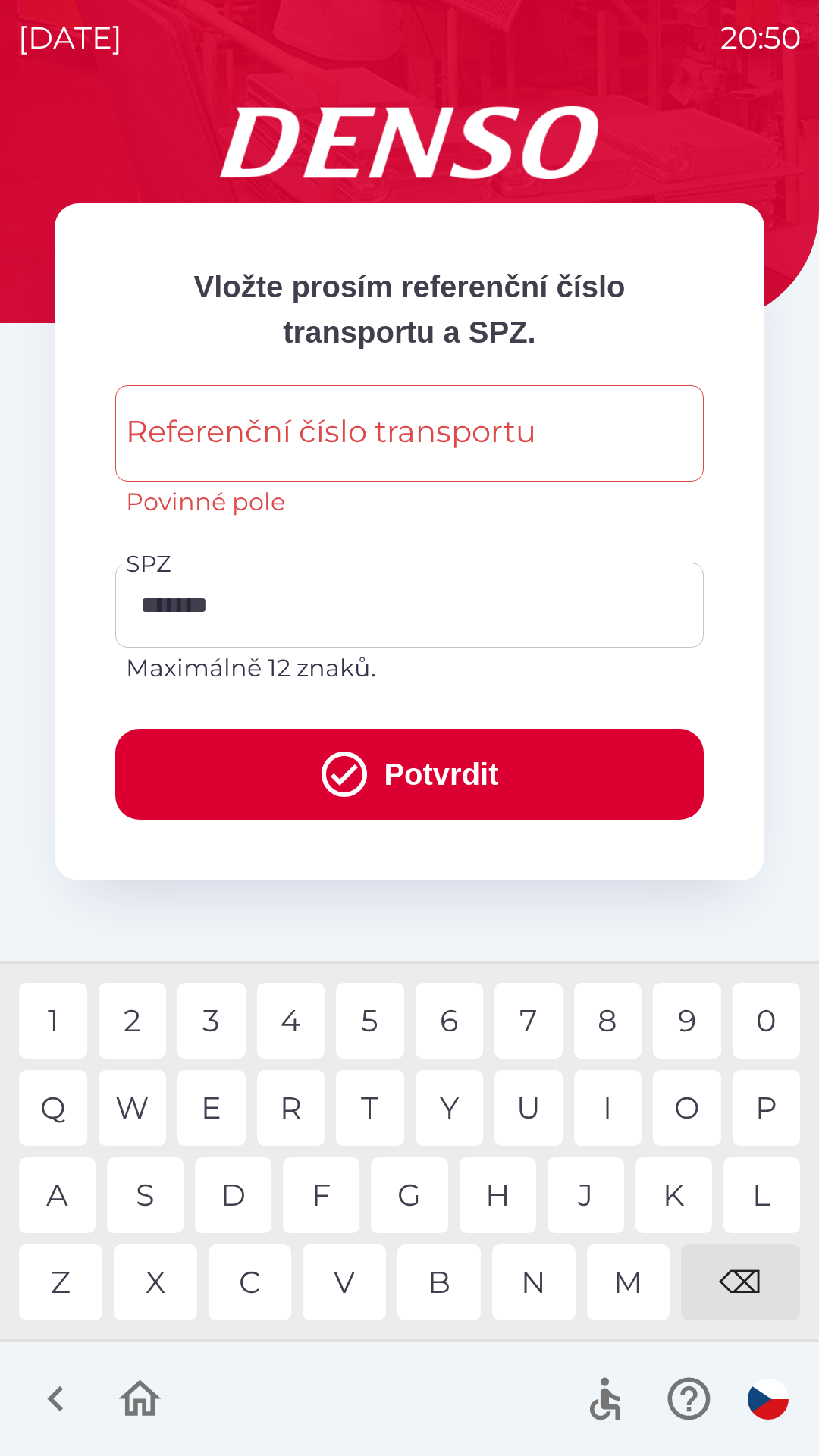
click at [322, 786] on icon "submit" at bounding box center [344, 773] width 46 height 46
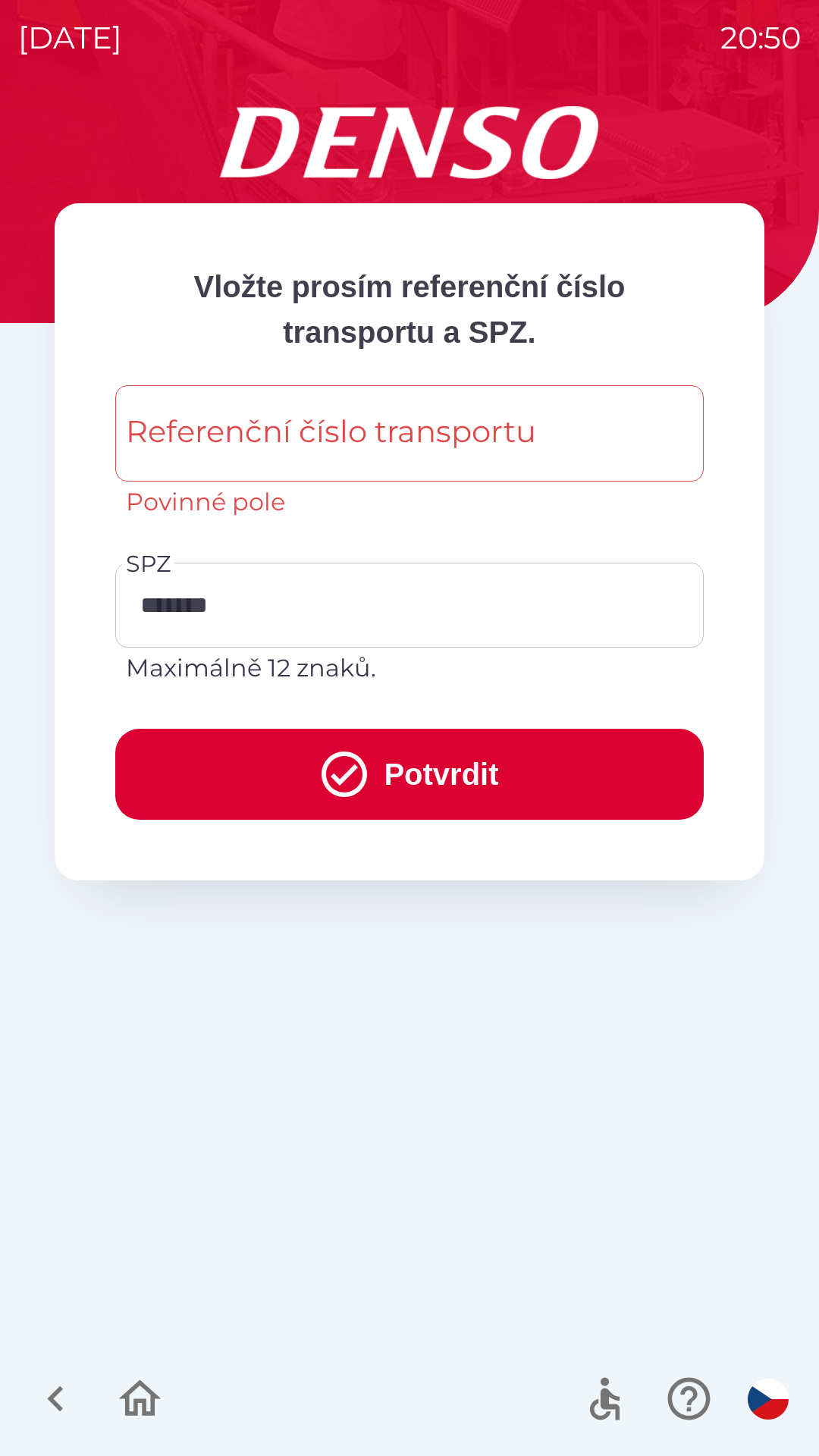
click at [321, 450] on div "Referenční číslo transportu Referenční číslo transportu Povinné pole" at bounding box center [410, 452] width 589 height 135
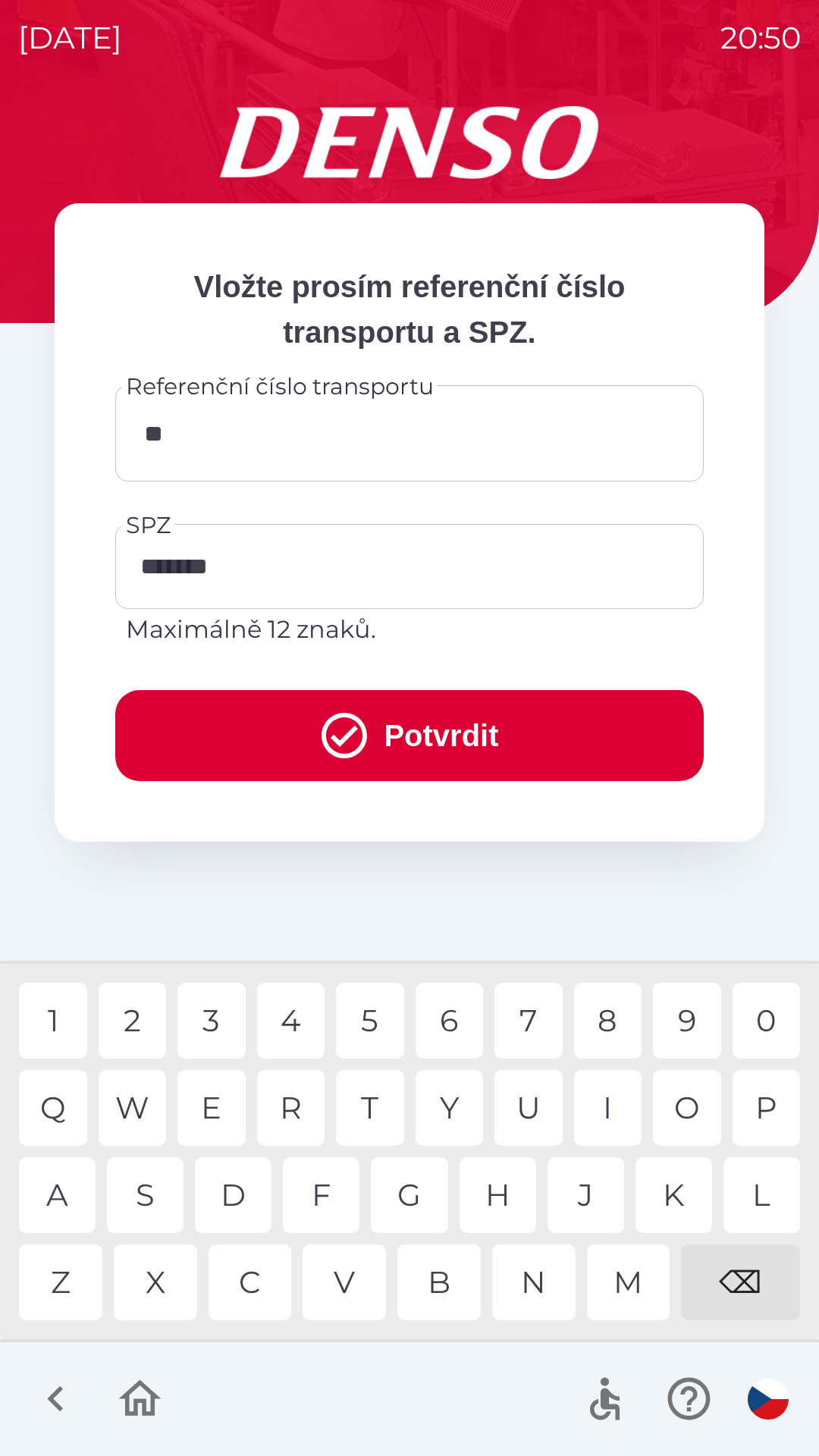
click at [661, 1200] on div "K" at bounding box center [673, 1194] width 76 height 76
click at [337, 1274] on div "V" at bounding box center [344, 1281] width 83 height 76
click at [613, 1017] on div "8" at bounding box center [608, 1021] width 68 height 76
click at [139, 1112] on div "W" at bounding box center [133, 1107] width 68 height 76
click at [222, 1021] on div "3" at bounding box center [211, 1021] width 68 height 76
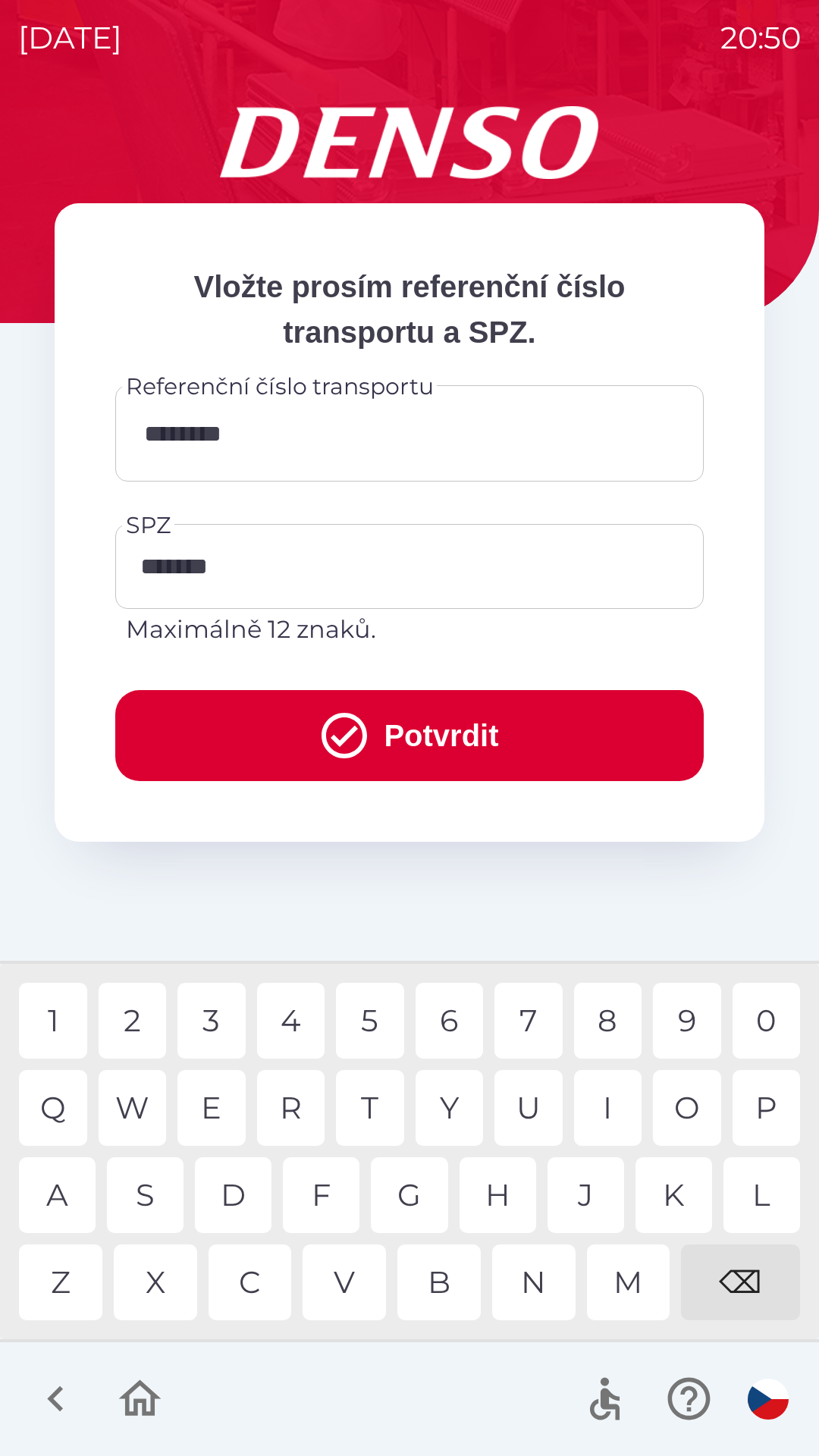
type input "*********"
click at [532, 1030] on div "7" at bounding box center [529, 1021] width 68 height 76
click at [410, 560] on input "*******" at bounding box center [398, 566] width 552 height 72
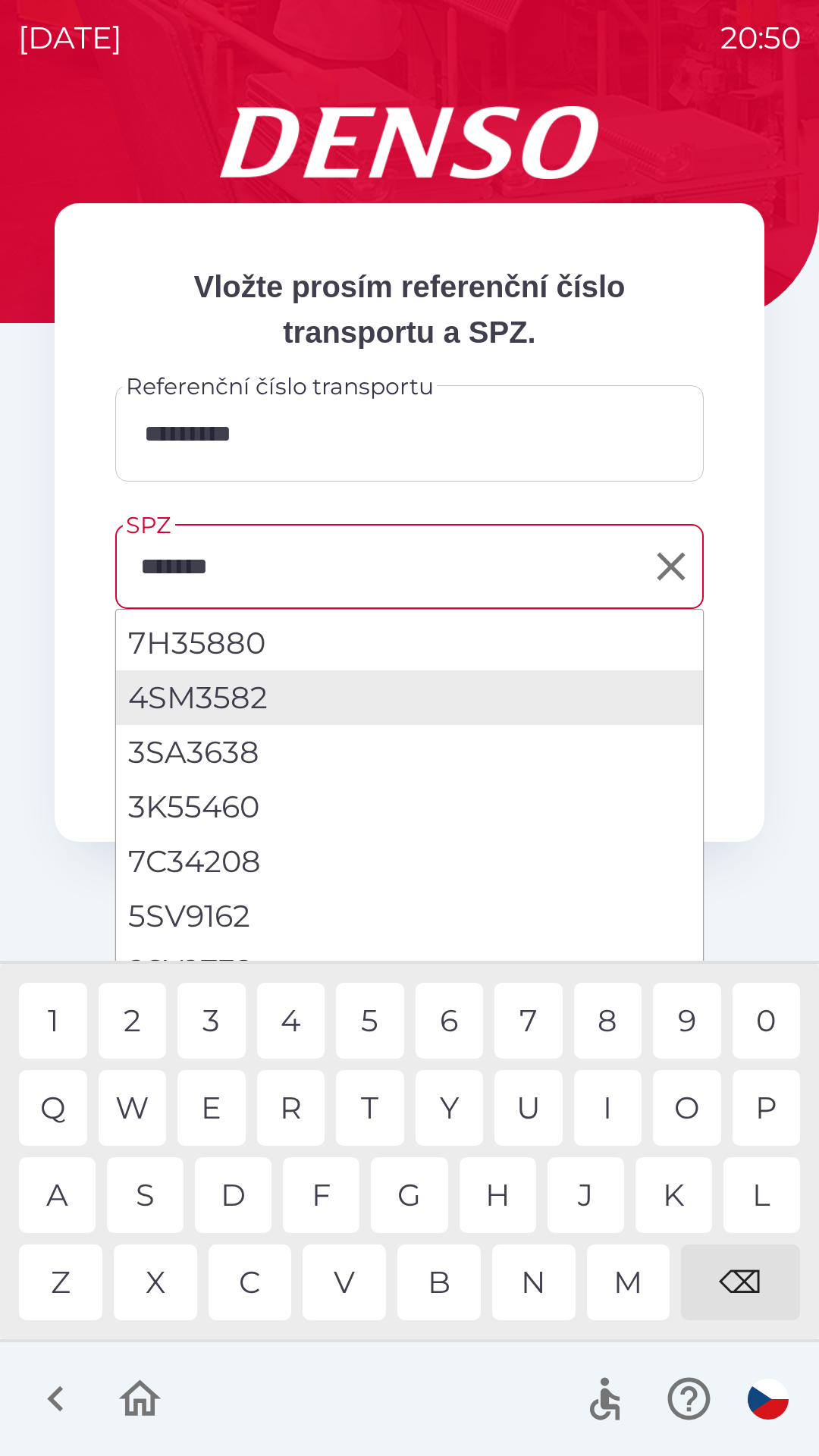
type input "********"
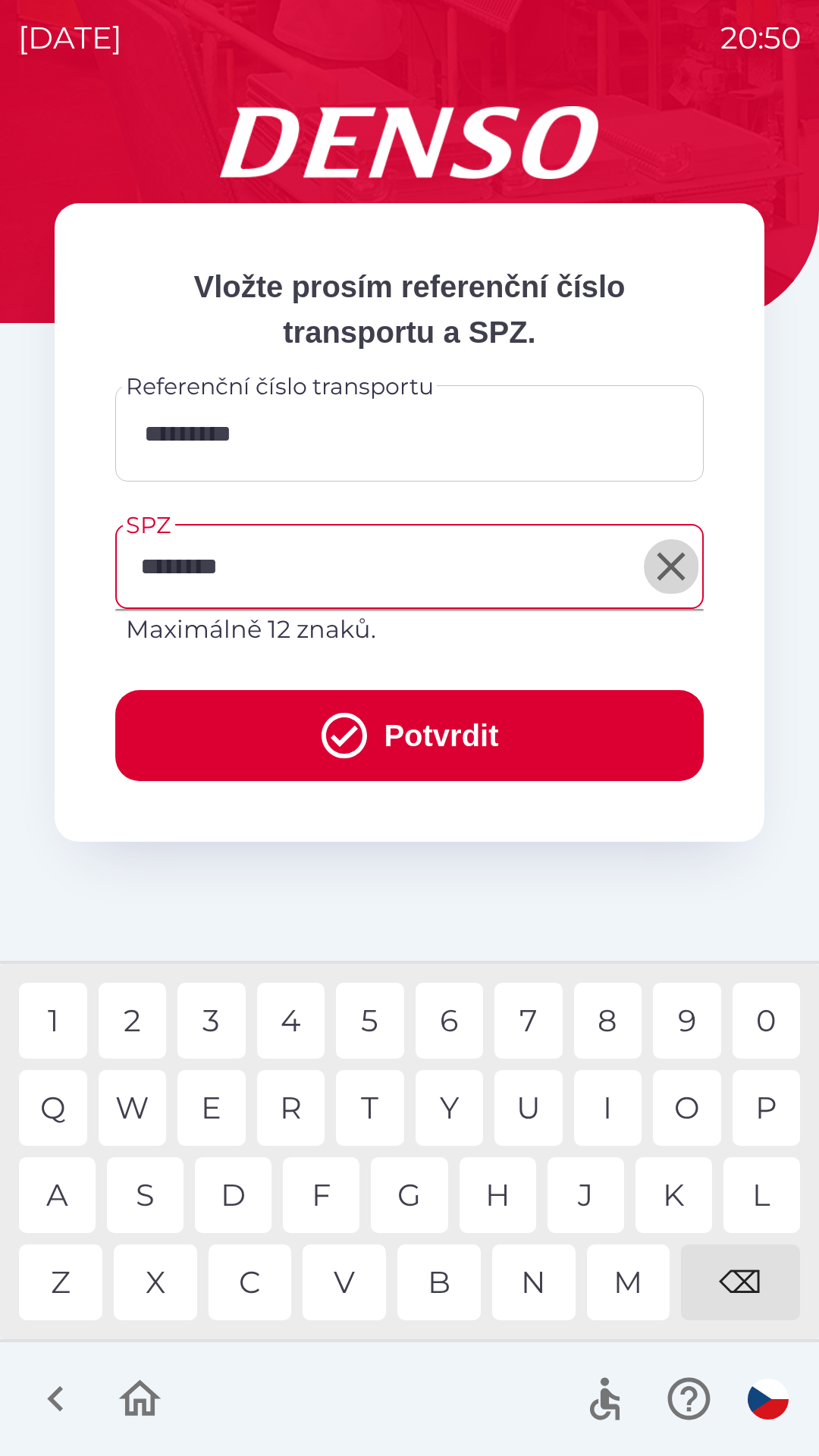
click at [666, 576] on icon "Clear" at bounding box center [671, 566] width 48 height 48
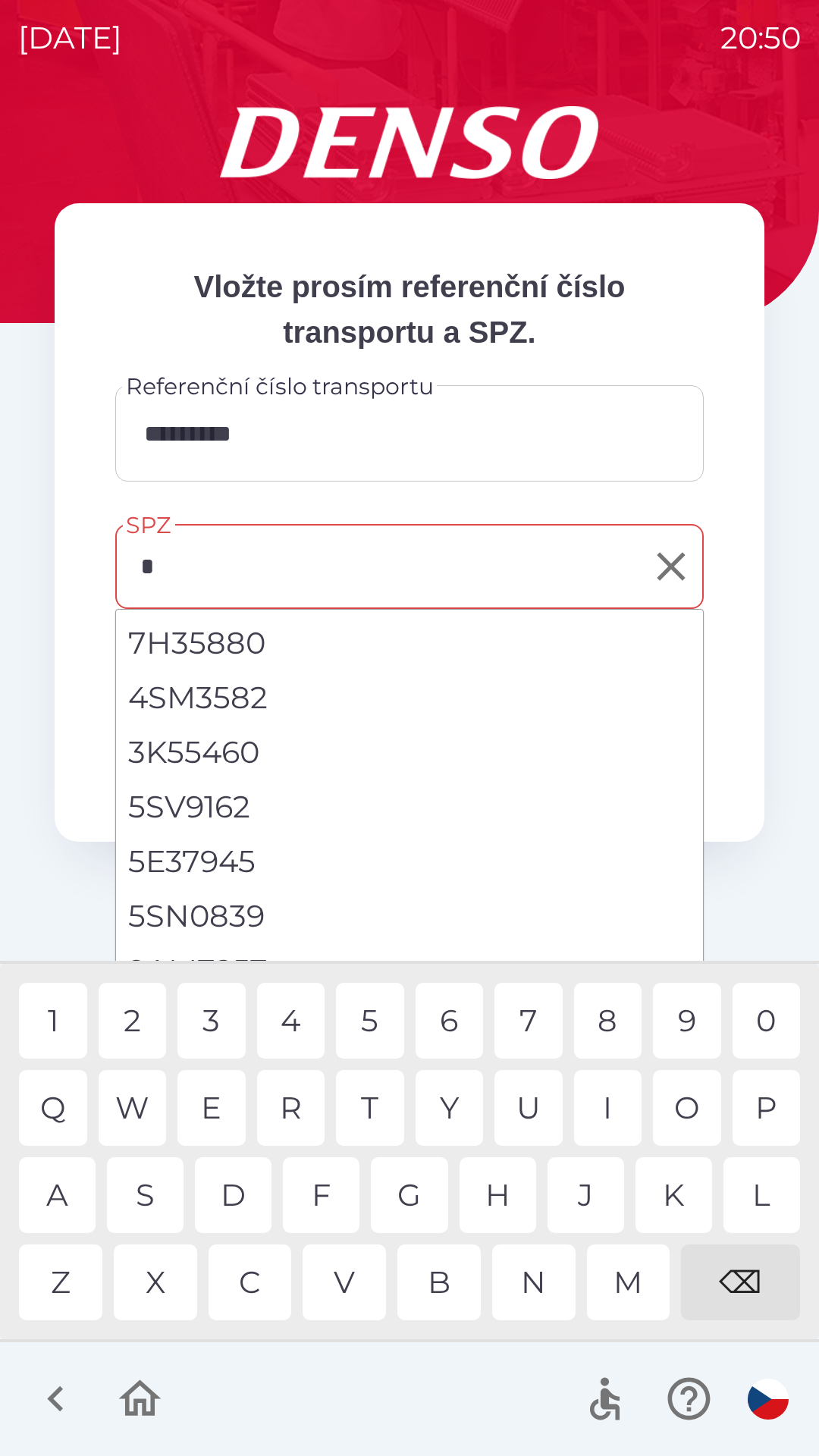
click at [375, 1018] on div "5" at bounding box center [370, 1021] width 68 height 76
click at [214, 915] on li "5ST1864" at bounding box center [409, 916] width 587 height 55
type input "*******"
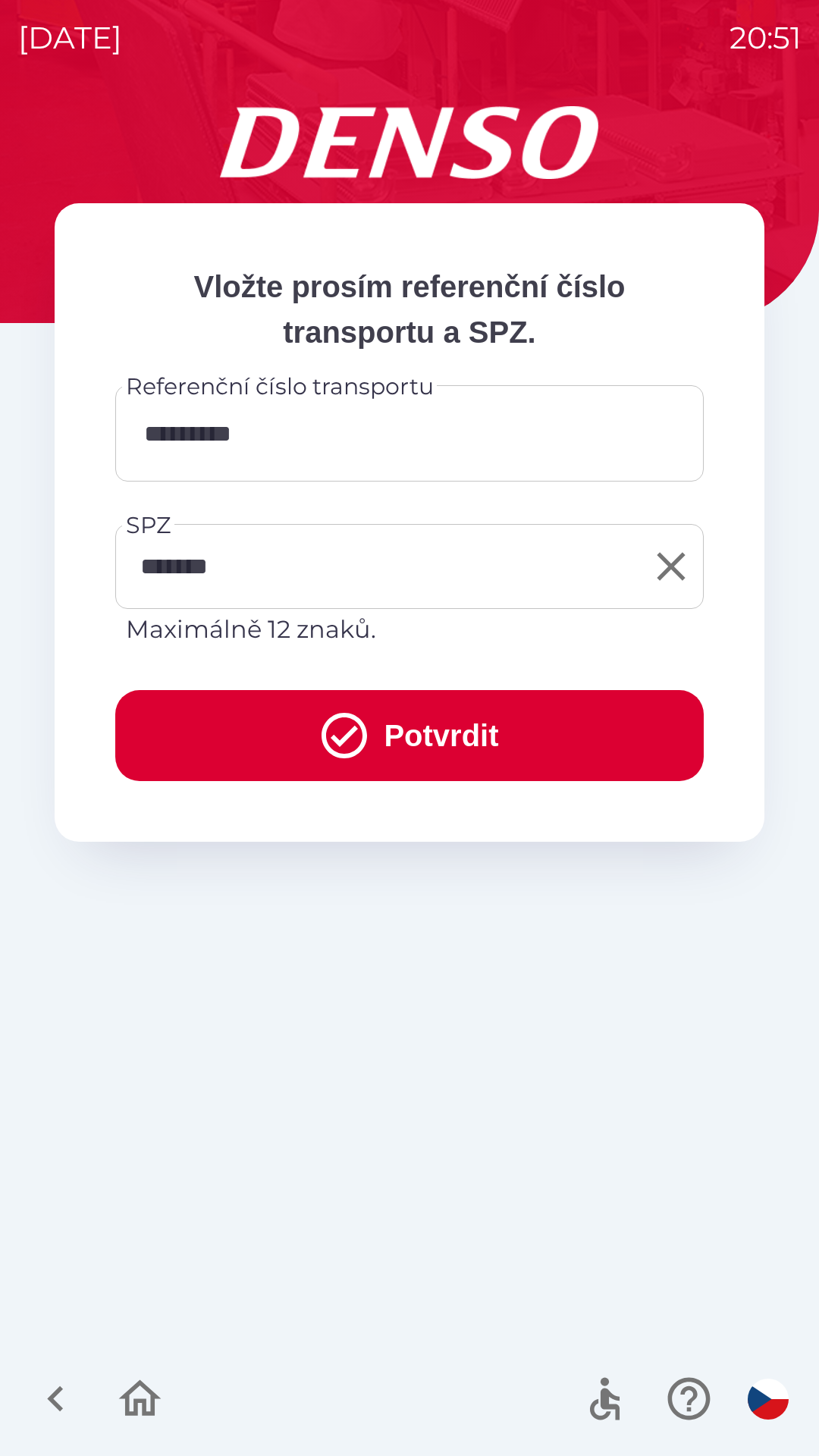
click at [421, 711] on button "Potvrdit" at bounding box center [410, 736] width 589 height 91
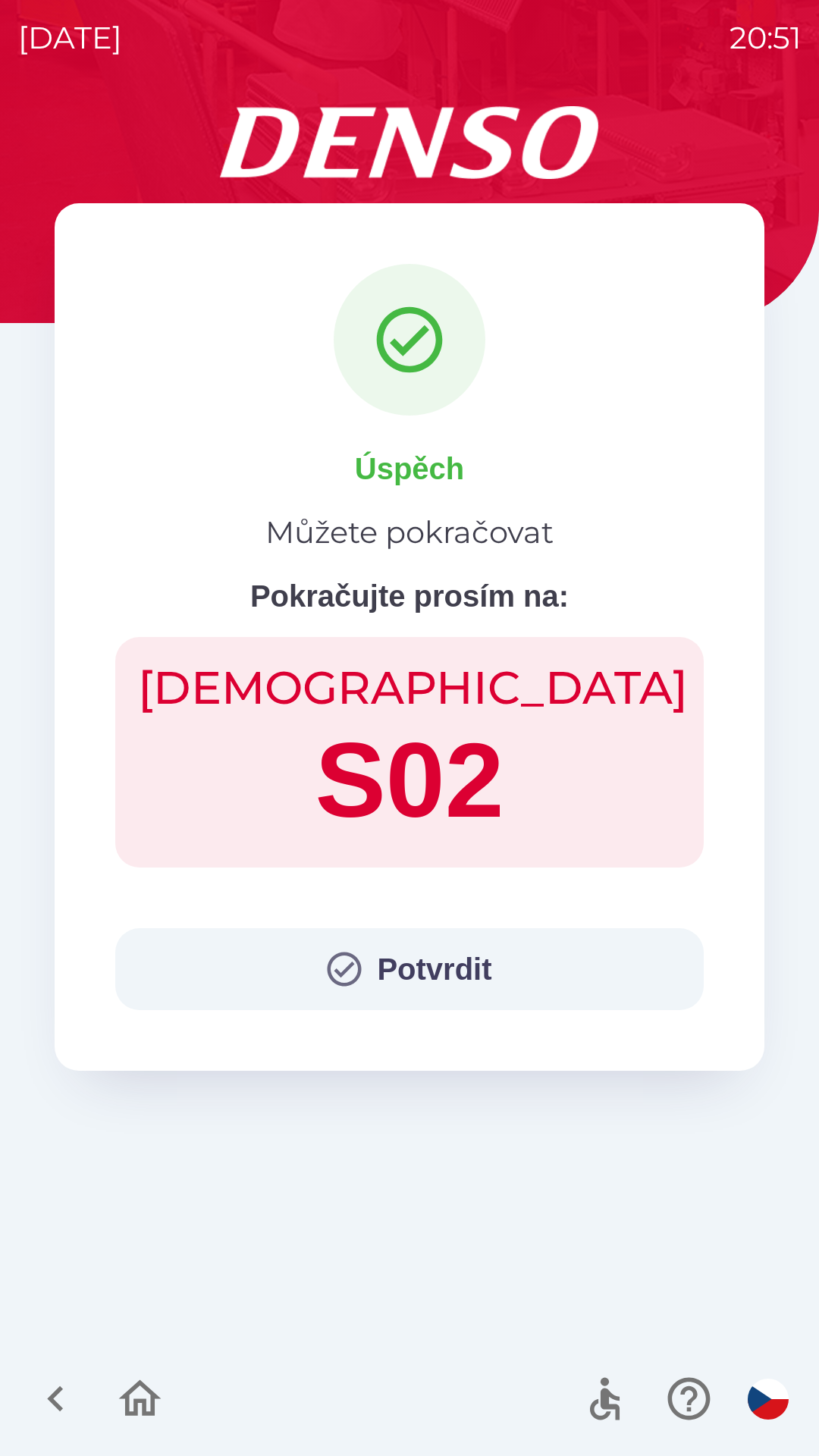
click at [389, 978] on button "Potvrdit" at bounding box center [410, 969] width 589 height 82
